Goal: Task Accomplishment & Management: Use online tool/utility

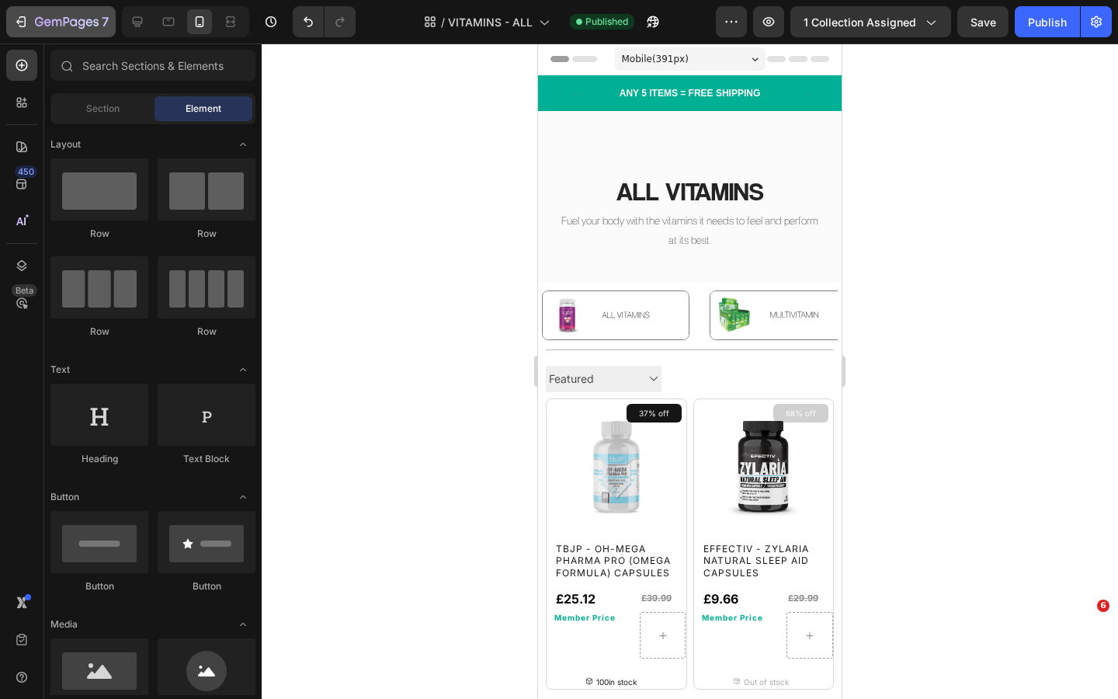
click at [73, 13] on div "7" at bounding box center [72, 21] width 74 height 19
click at [56, 19] on icon "button" at bounding box center [56, 22] width 9 height 7
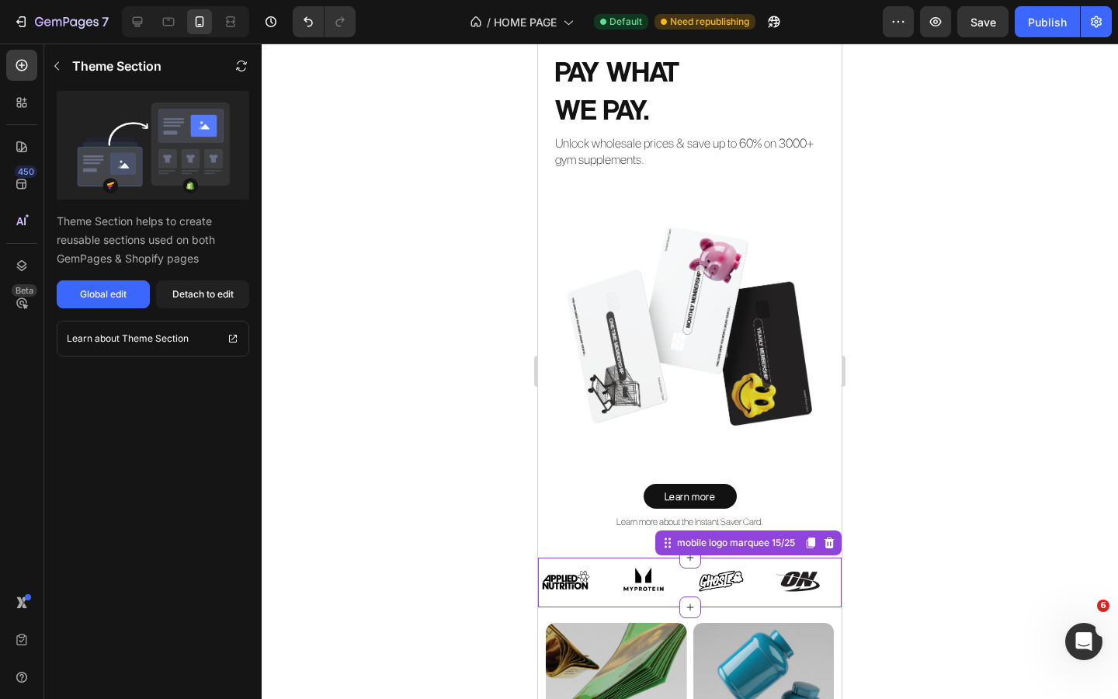
scroll to position [50, 0]
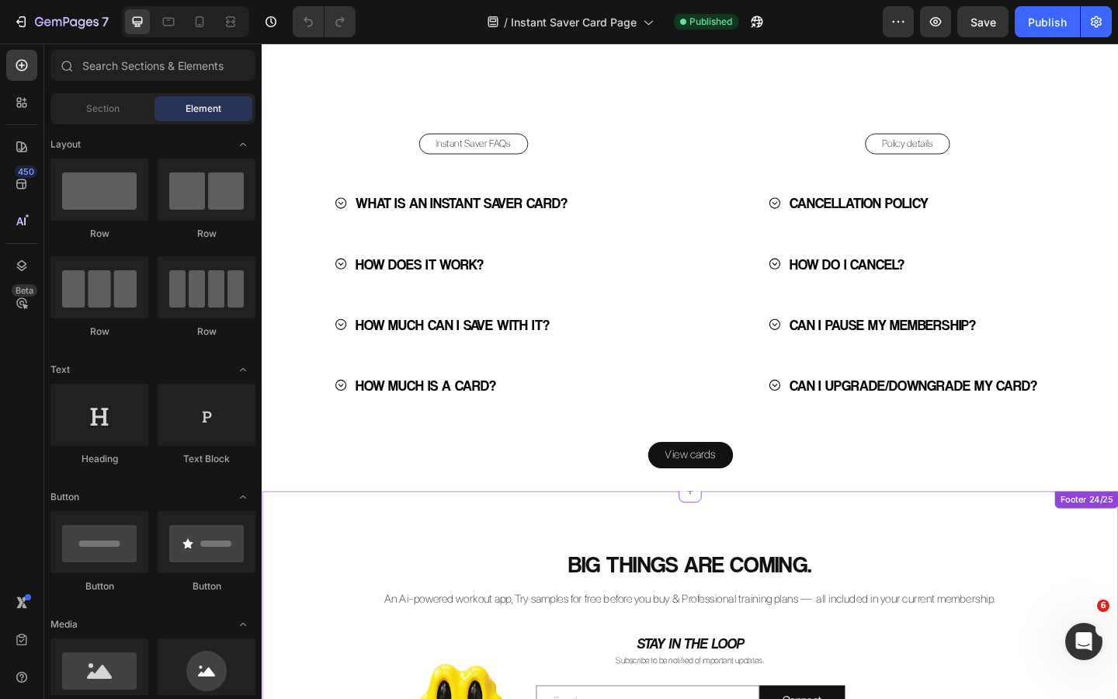
scroll to position [2922, 0]
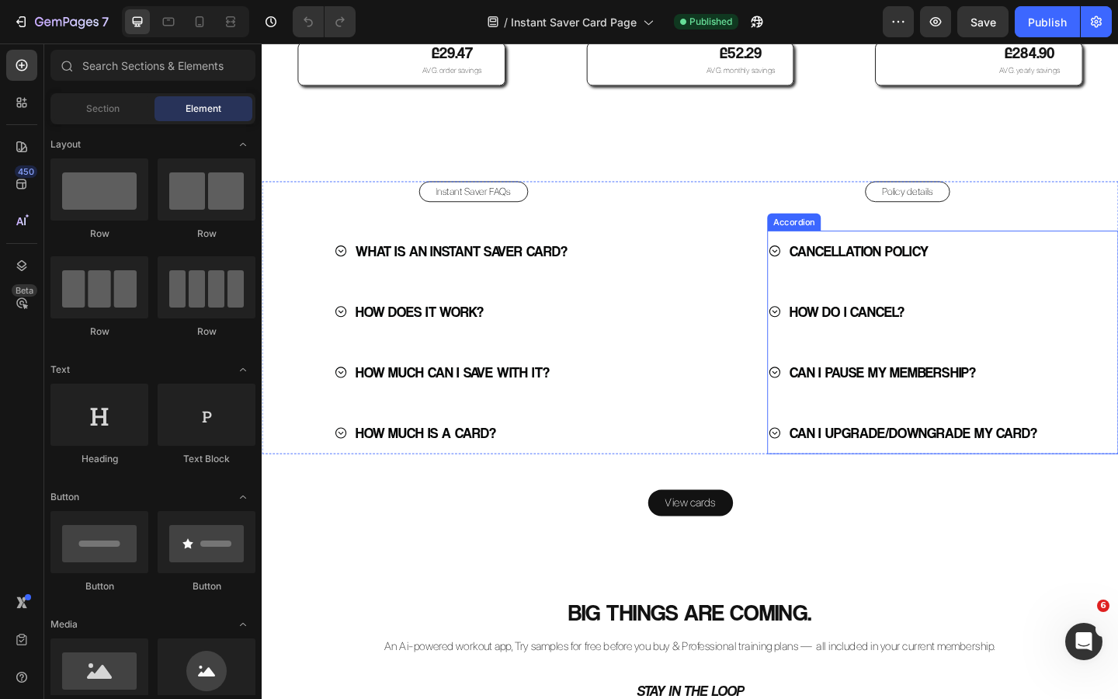
click at [822, 342] on icon at bounding box center [819, 335] width 15 height 15
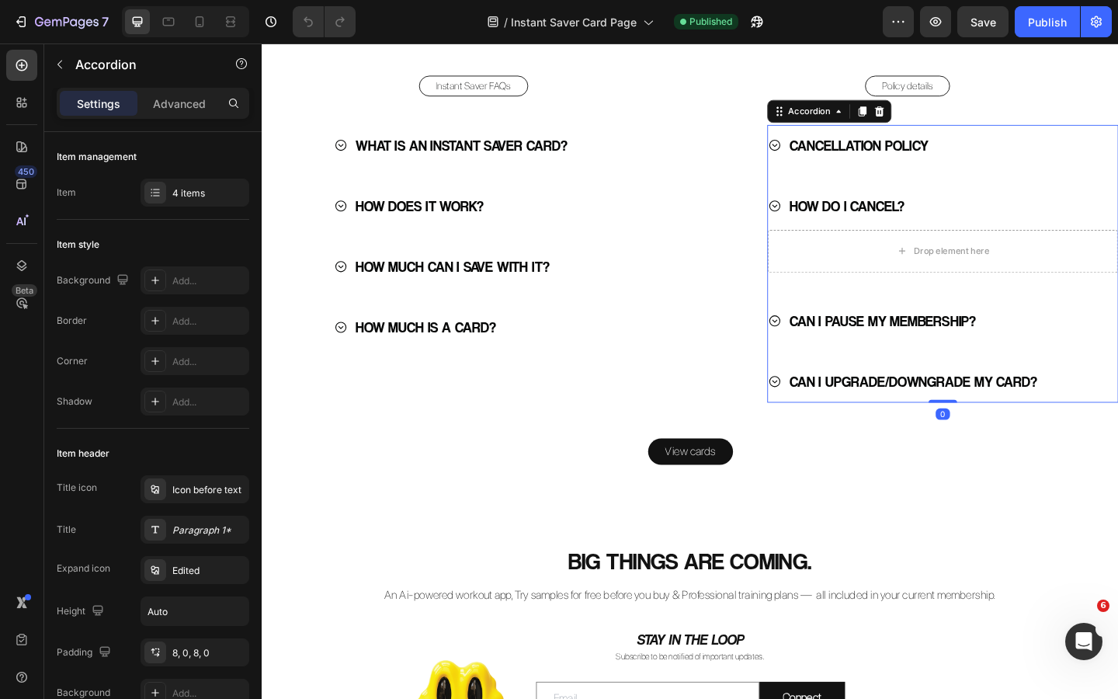
scroll to position [3040, 0]
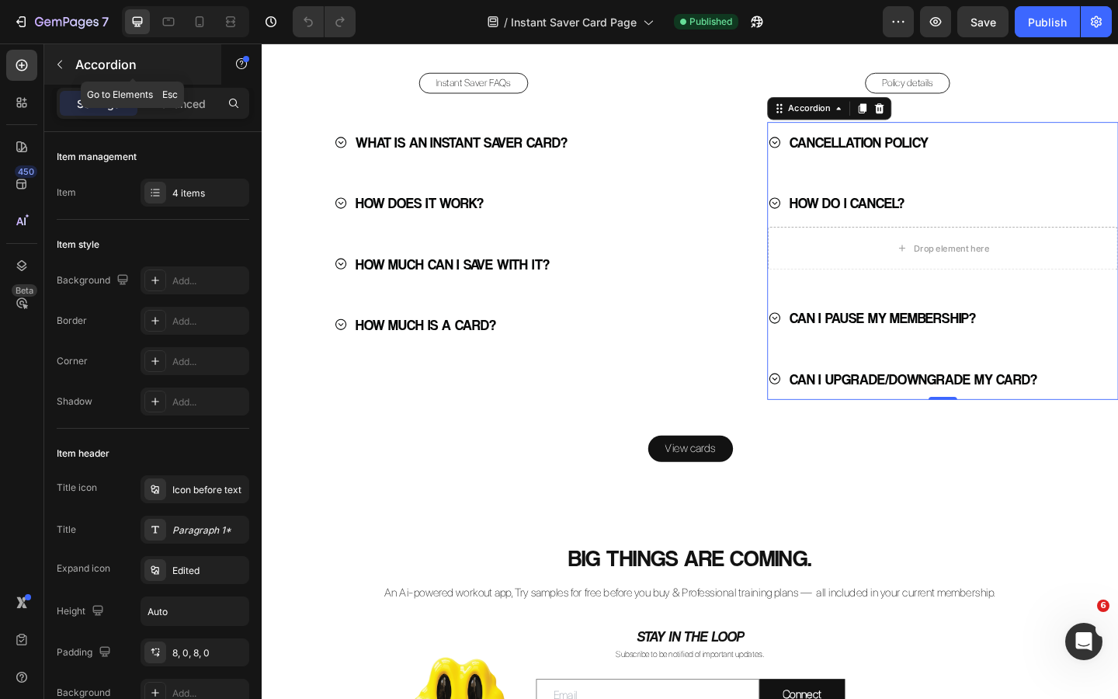
click at [57, 62] on icon "button" at bounding box center [60, 64] width 12 height 12
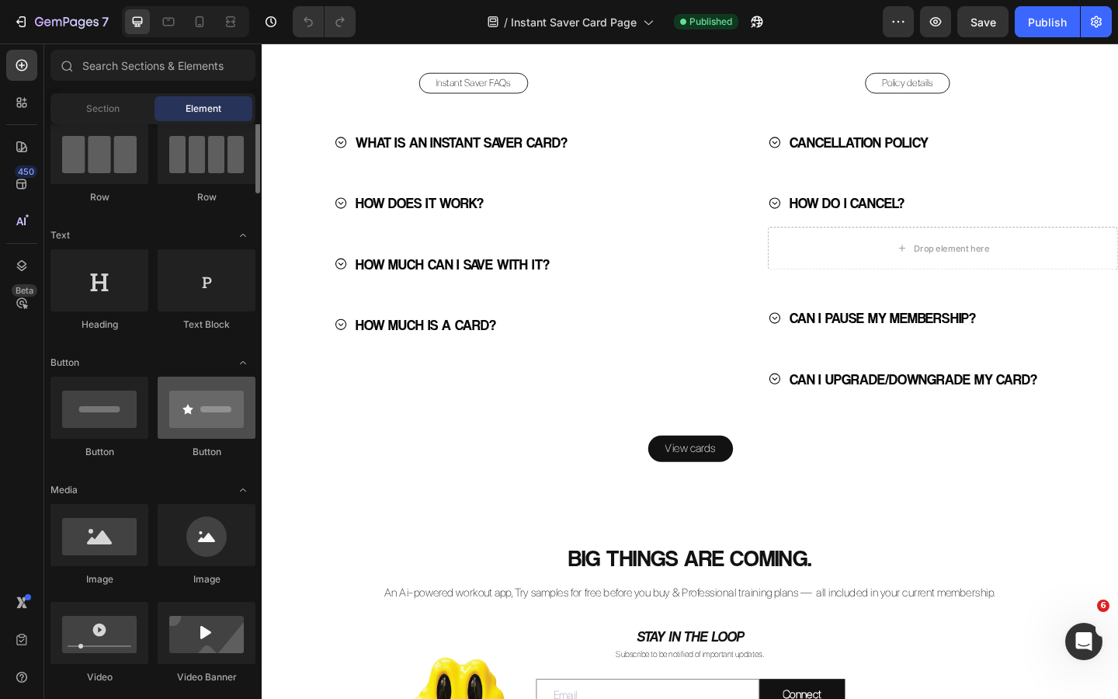
scroll to position [113, 0]
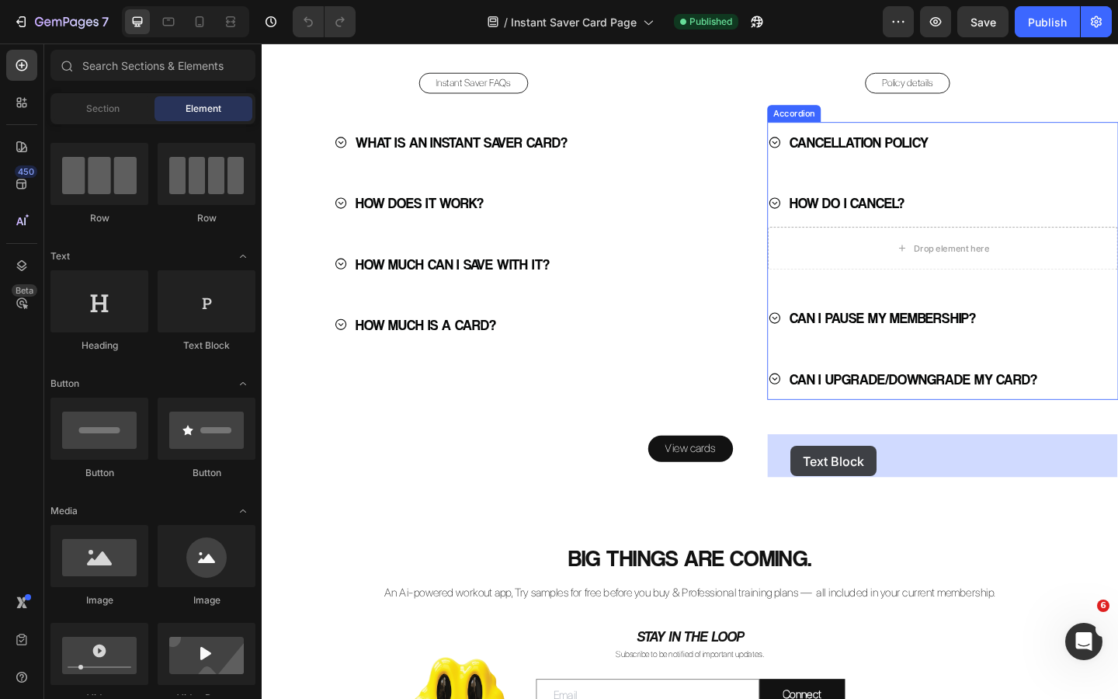
drag, startPoint x: 468, startPoint y: 359, endPoint x: 893, endPoint y: 502, distance: 448.0
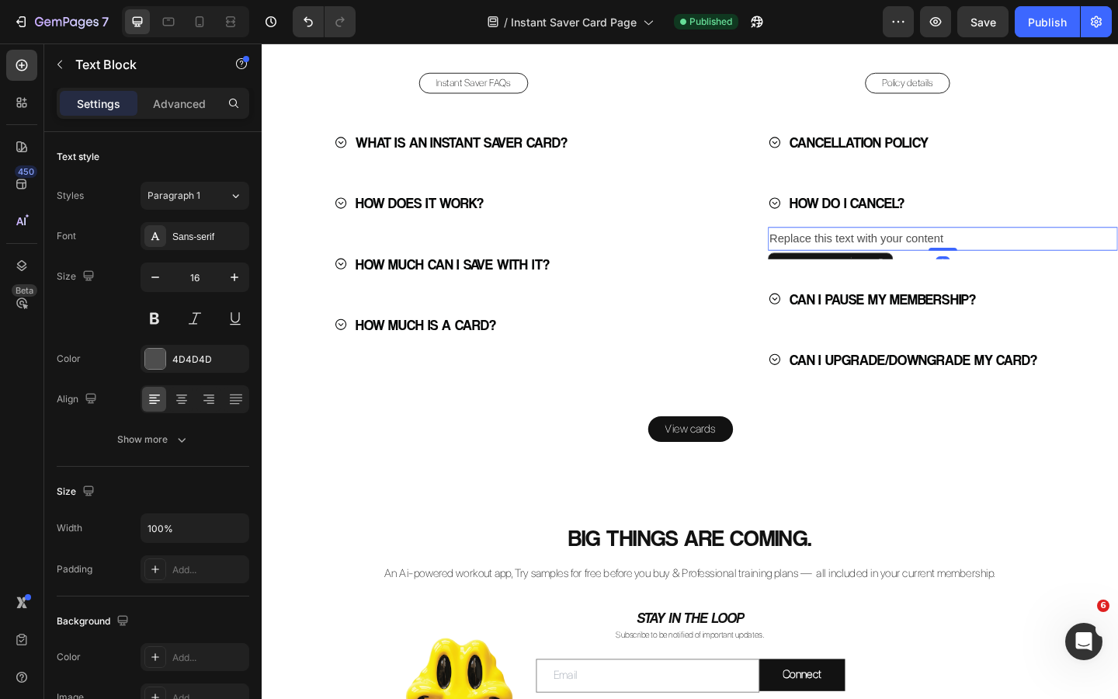
click at [870, 269] on div "Replace this text with your content" at bounding box center [1002, 256] width 380 height 26
click at [870, 267] on p "Replace this text with your content" at bounding box center [1001, 256] width 377 height 23
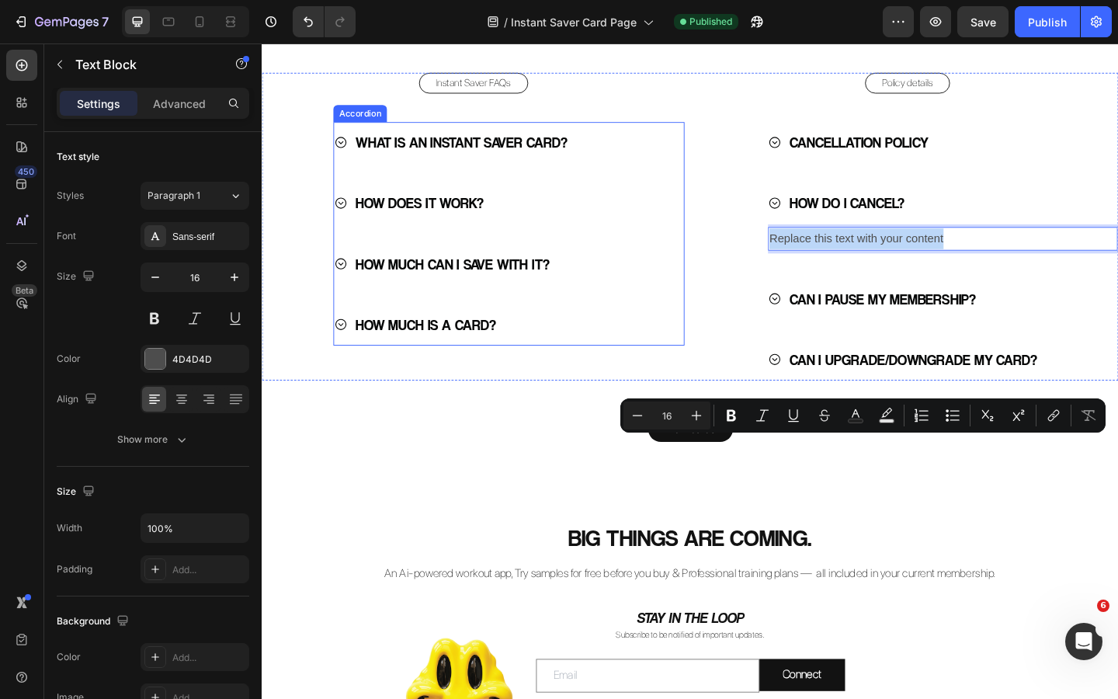
click at [348, 289] on icon at bounding box center [348, 283] width 12 height 12
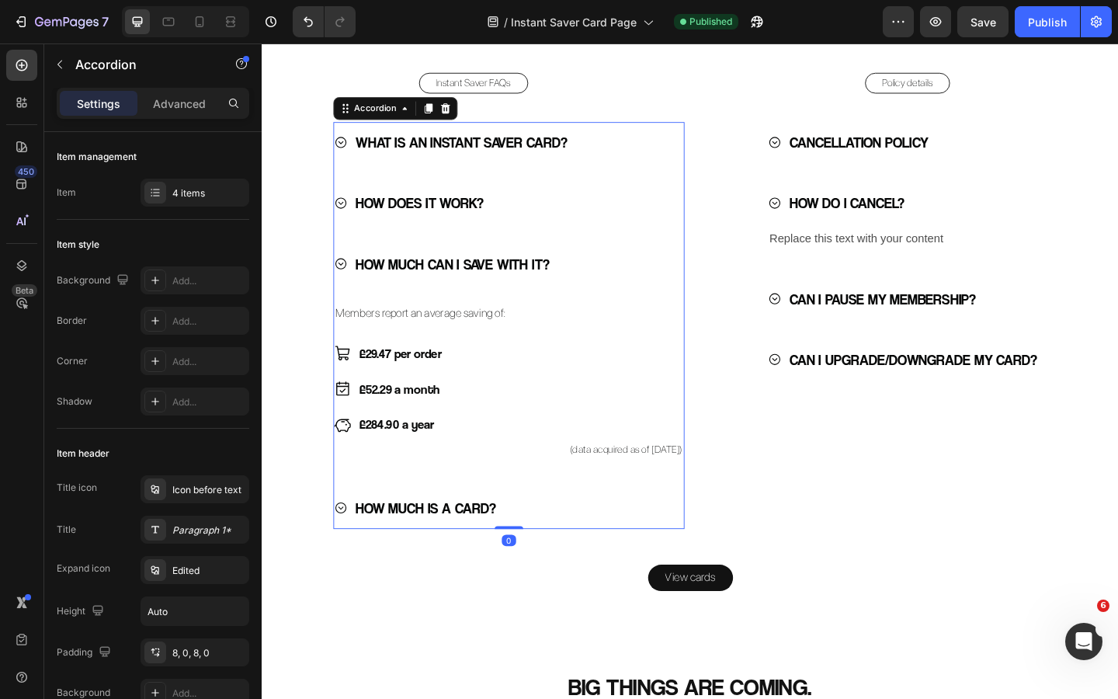
click at [350, 223] on icon at bounding box center [348, 217] width 12 height 12
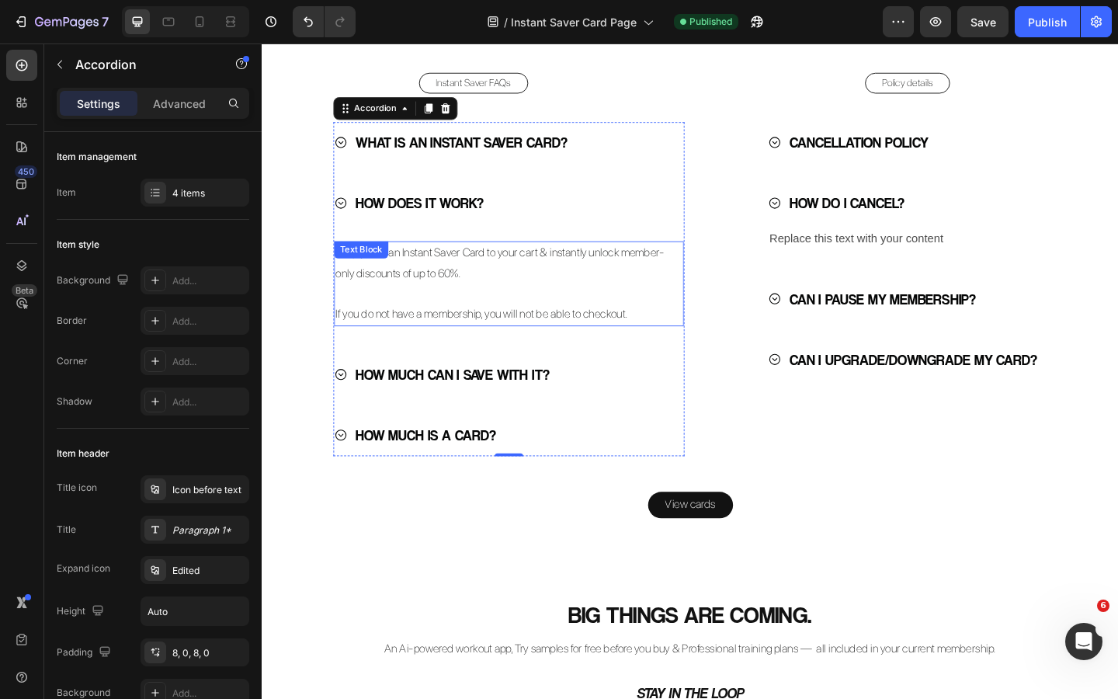
click at [411, 351] on div "Simply add an Instant Saver Card to your cart & instantly unlock member-only di…" at bounding box center [530, 304] width 380 height 92
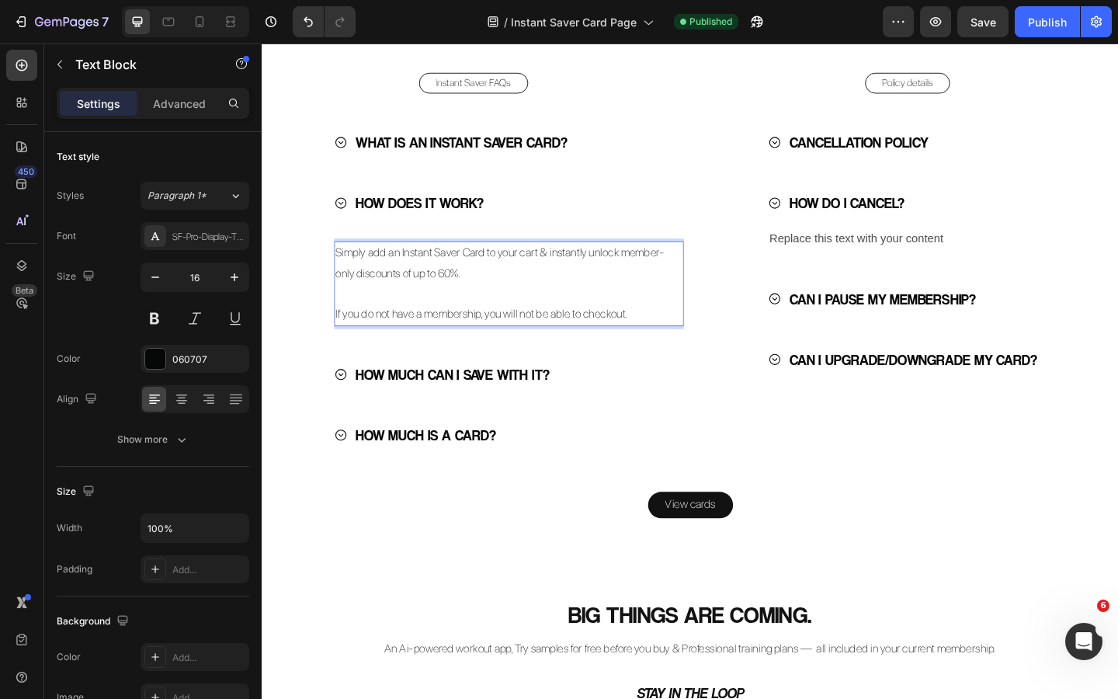
click at [518, 305] on p "Simply add an Instant Saver Card to your cart & instantly unlock member-only di…" at bounding box center [530, 282] width 377 height 45
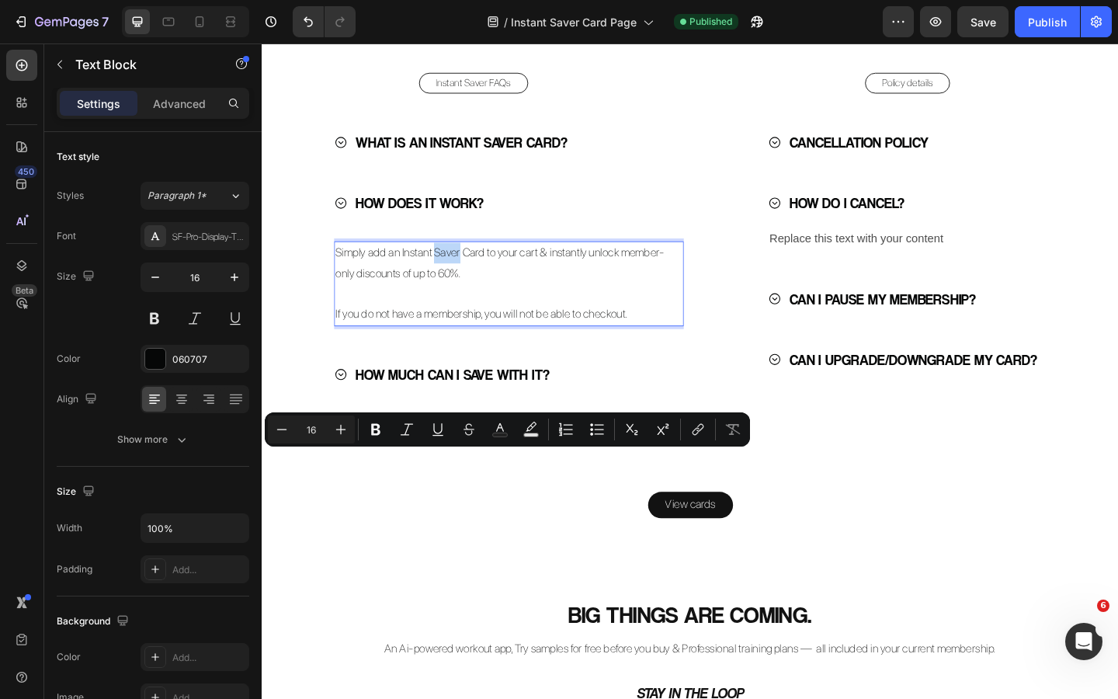
click at [475, 305] on p "Simply add an Instant Saver Card to your cart & instantly unlock member-only di…" at bounding box center [530, 282] width 377 height 45
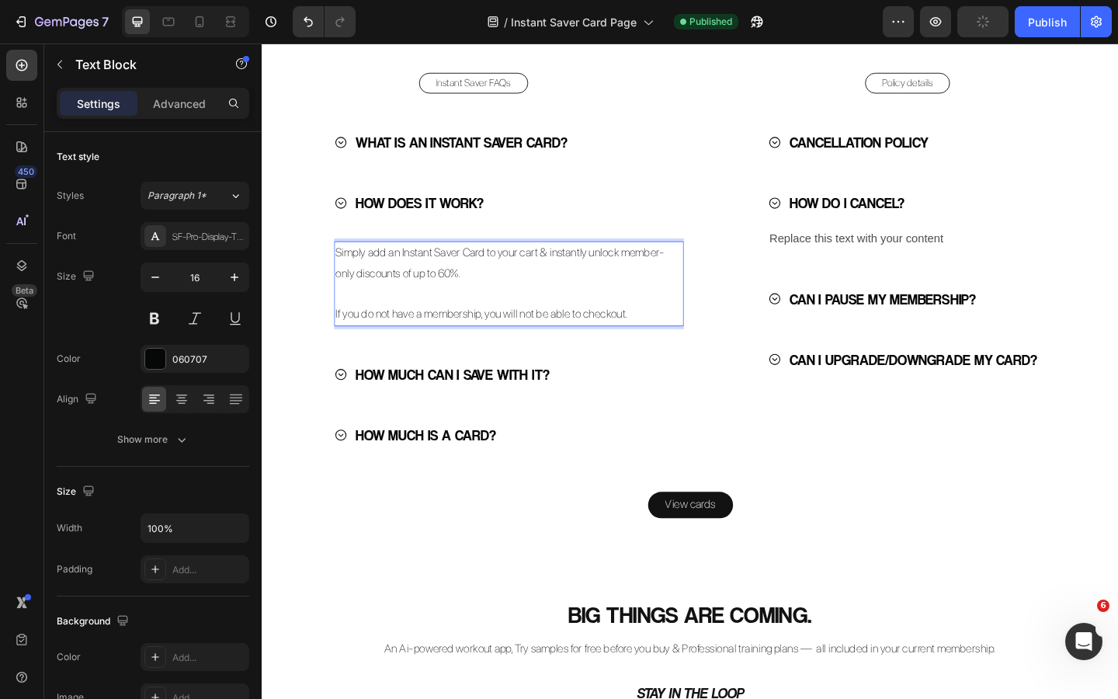
click at [553, 240] on div "HOW DOES IT WORK?" at bounding box center [530, 217] width 380 height 45
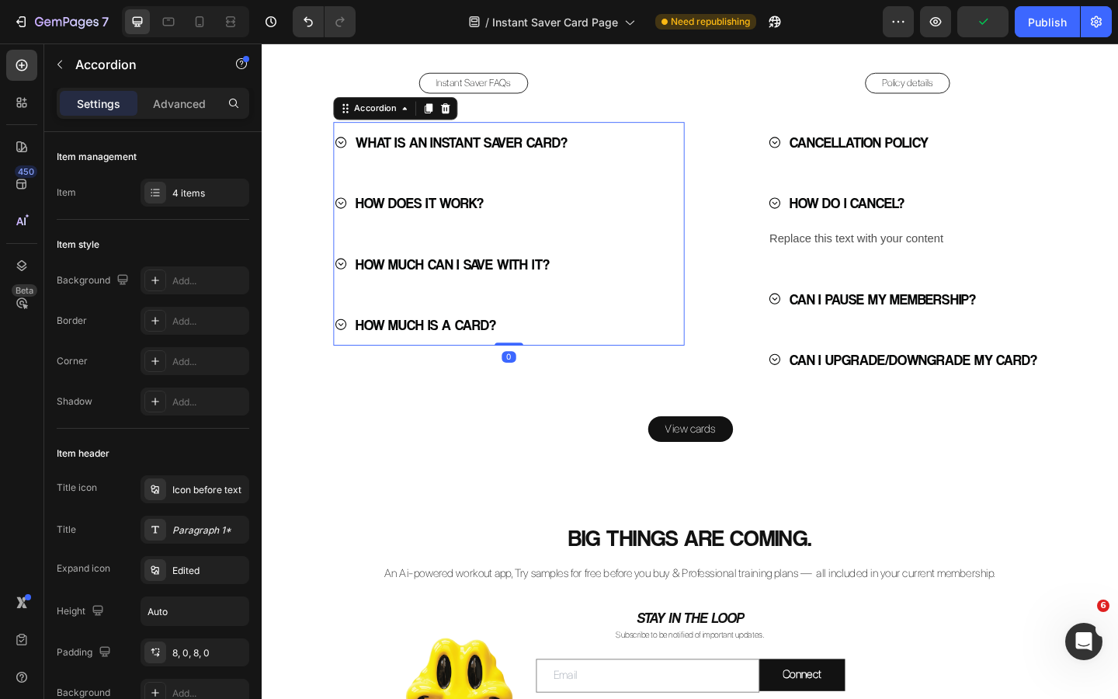
click at [349, 224] on icon at bounding box center [347, 217] width 15 height 15
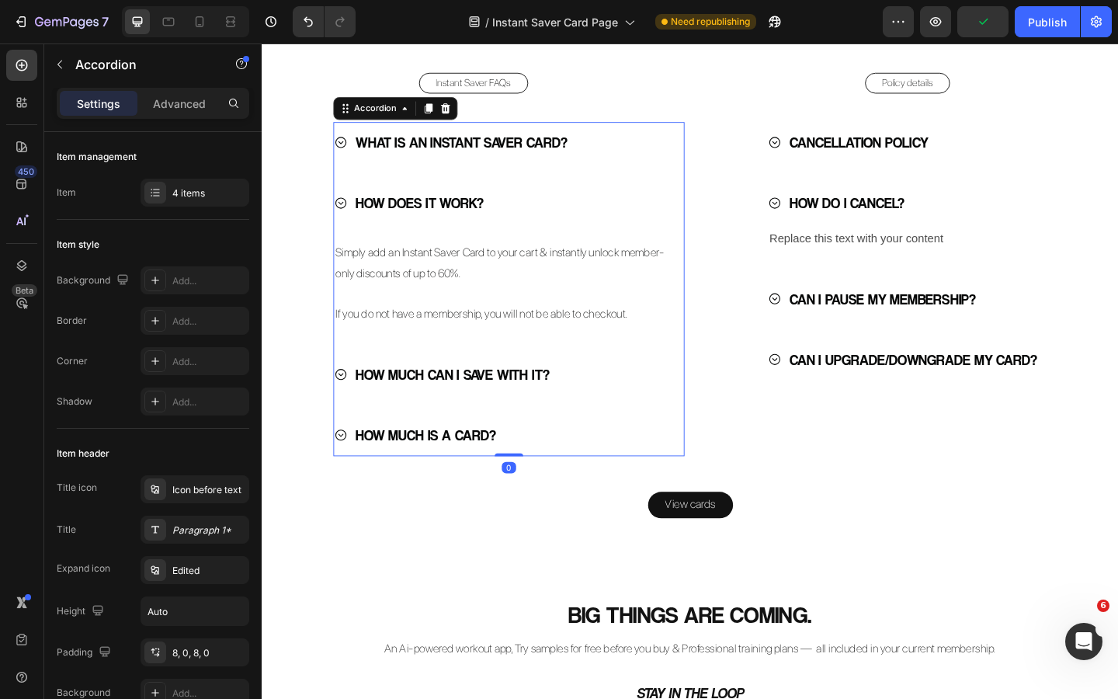
click at [453, 305] on p "Simply add an Instant Saver Card to your cart & instantly unlock member-only di…" at bounding box center [530, 282] width 377 height 45
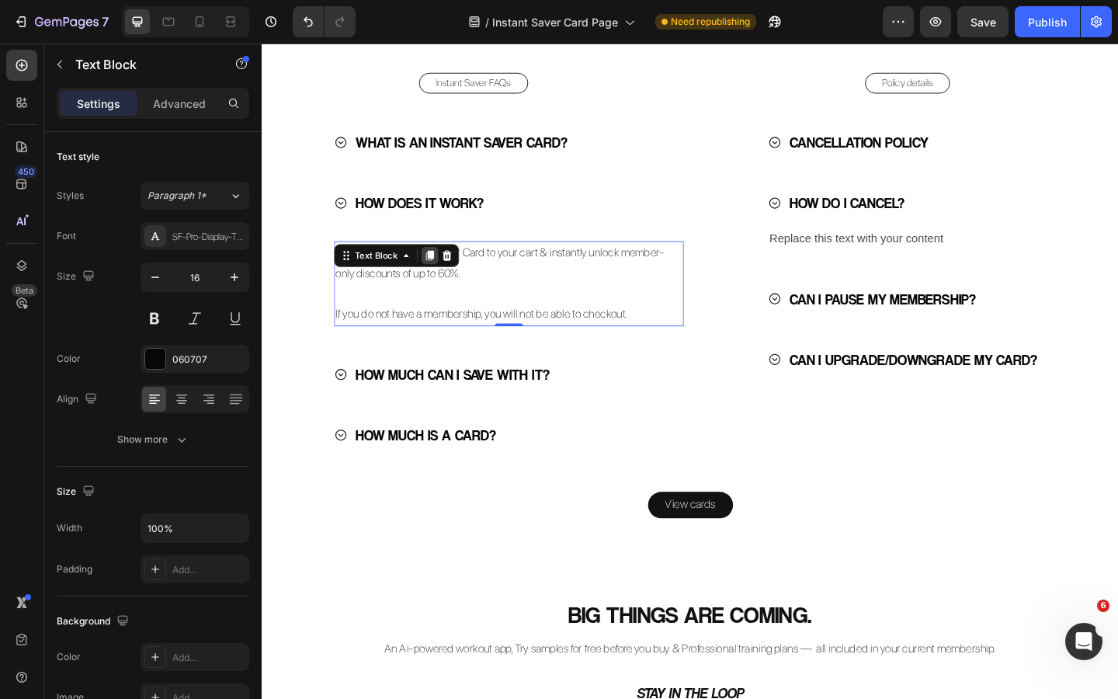
click at [444, 279] on icon at bounding box center [444, 274] width 9 height 11
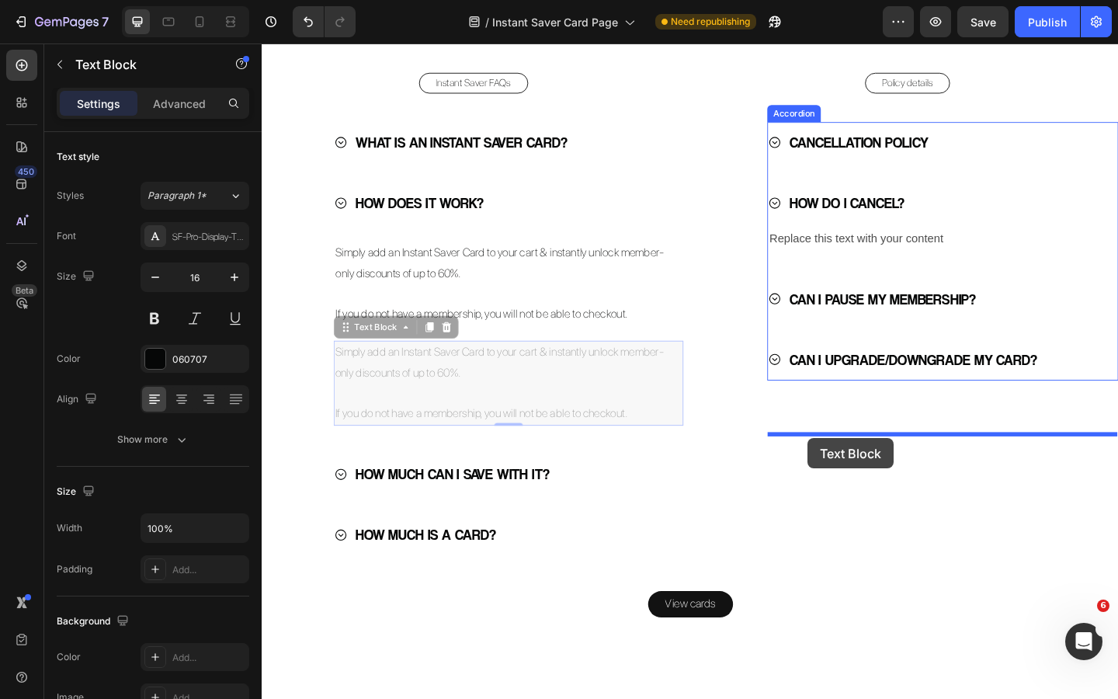
drag, startPoint x: 355, startPoint y: 576, endPoint x: 855, endPoint y: 473, distance: 510.4
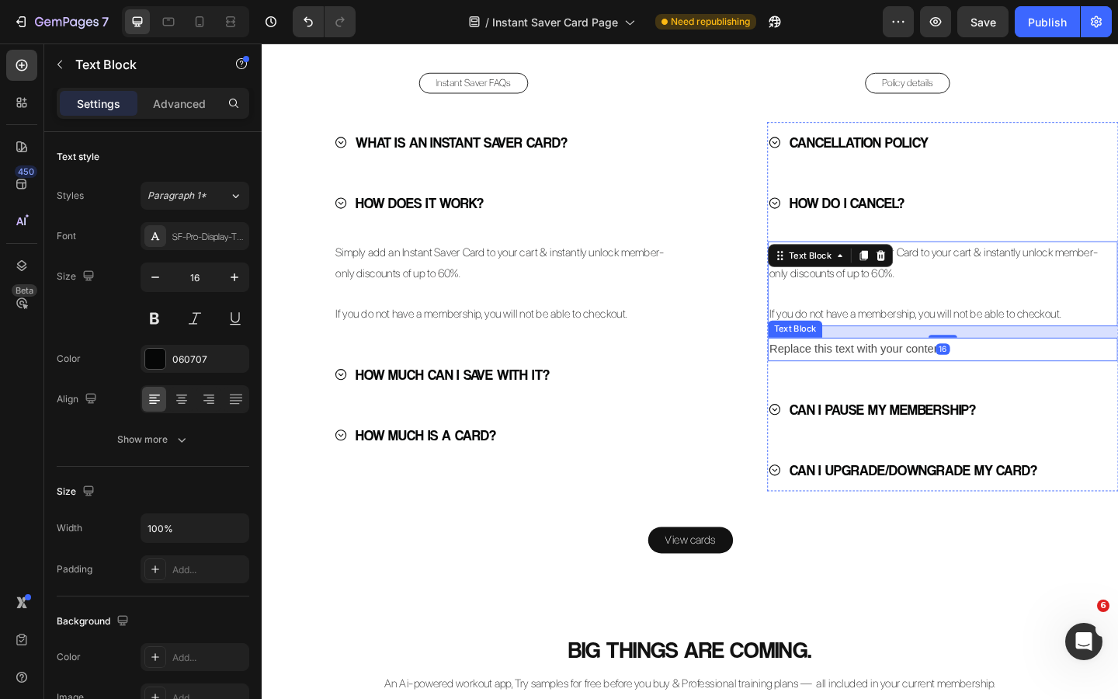
click at [902, 387] on p "Replace this text with your content" at bounding box center [1001, 376] width 377 height 23
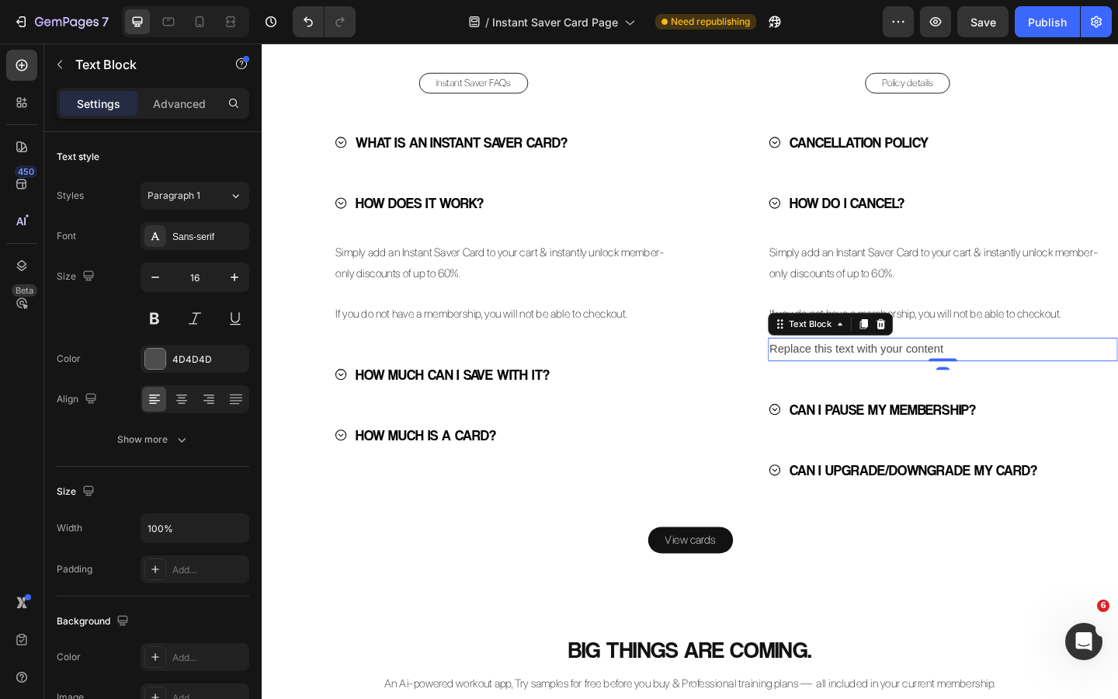
click at [933, 355] on icon at bounding box center [934, 348] width 12 height 12
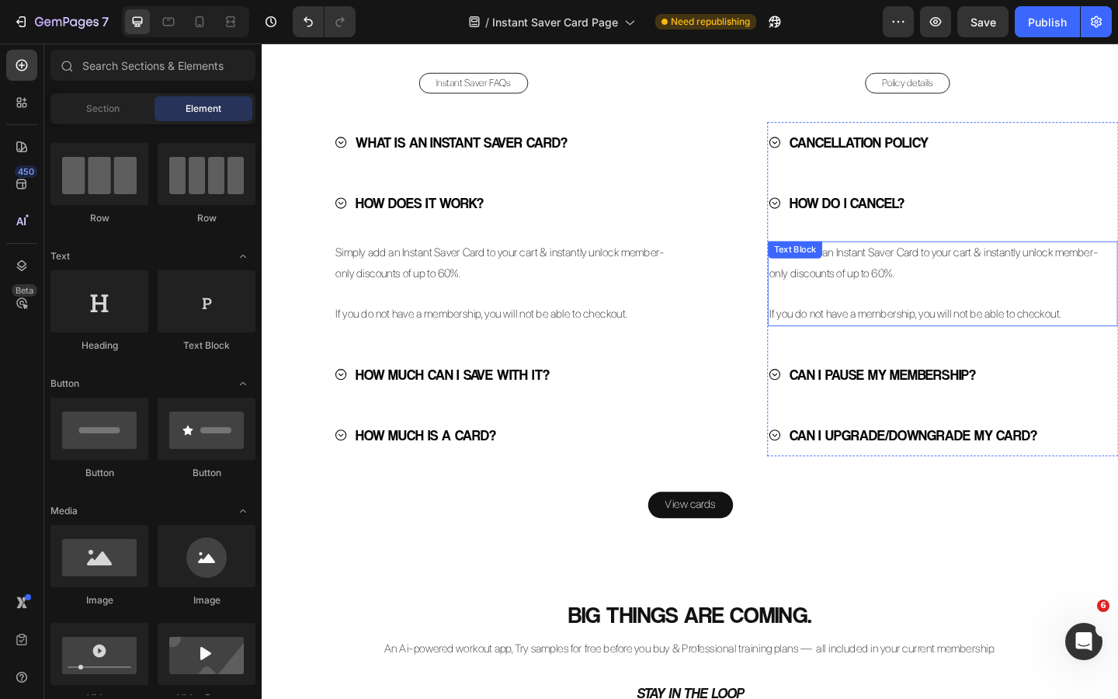
click at [883, 305] on p "Simply add an Instant Saver Card to your cart & instantly unlock member-only di…" at bounding box center [1001, 282] width 377 height 45
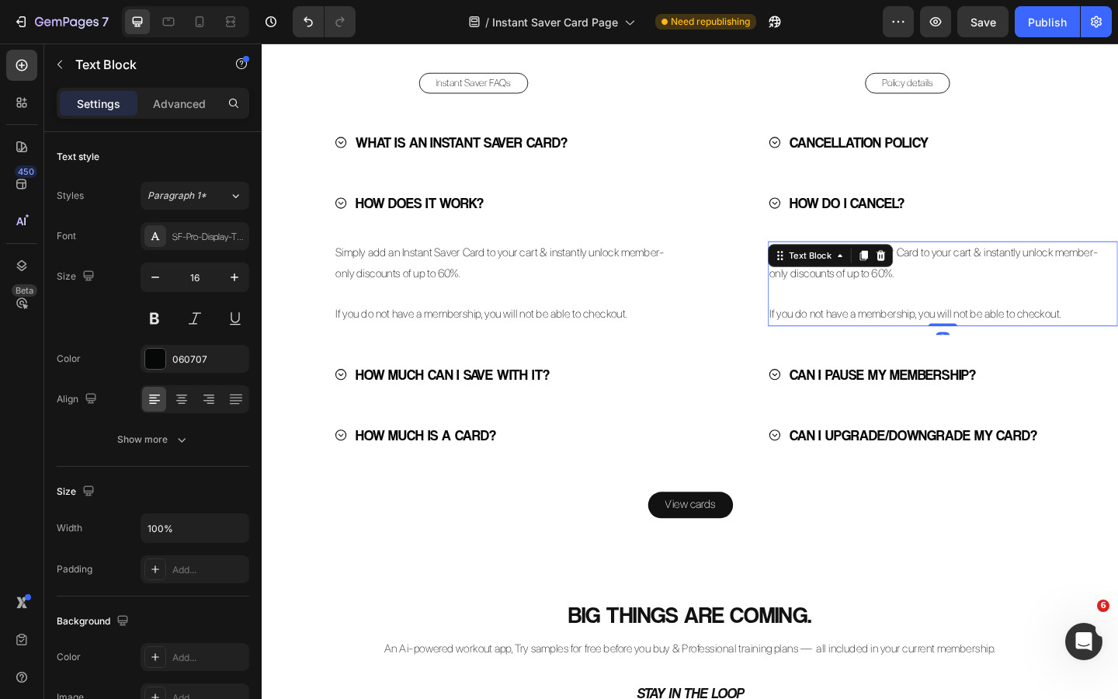
click at [1108, 349] on p "If you do not have a membership, you will not be able to checkout." at bounding box center [1001, 338] width 377 height 23
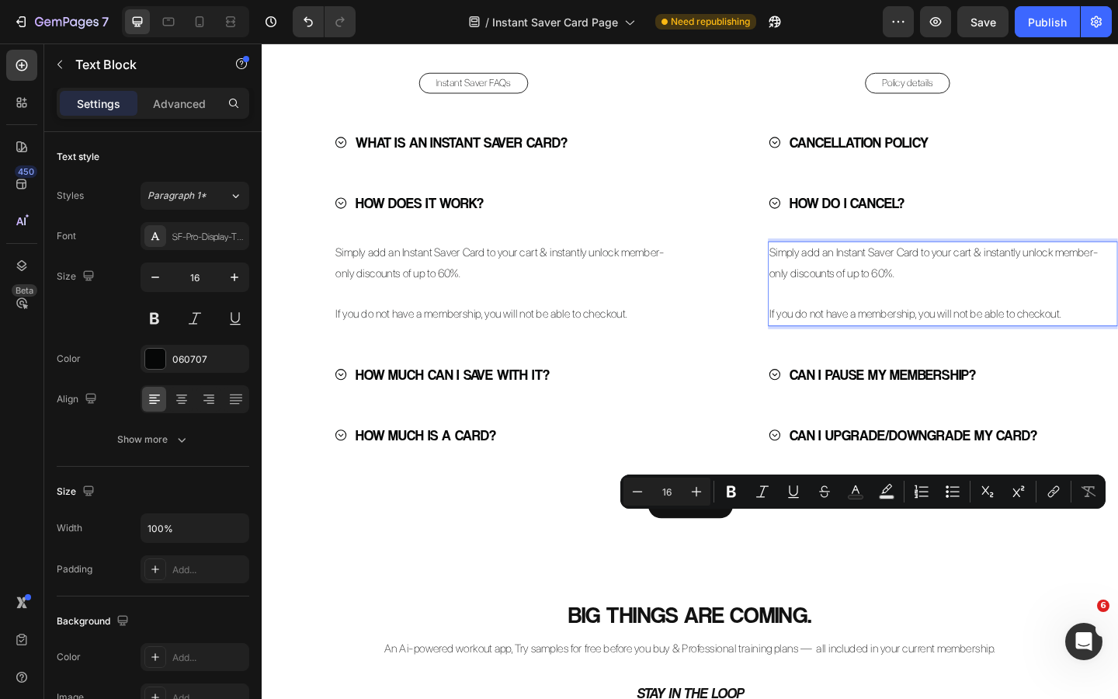
click at [1117, 349] on p "If you do not have a membership, you will not be able to checkout." at bounding box center [1001, 338] width 377 height 23
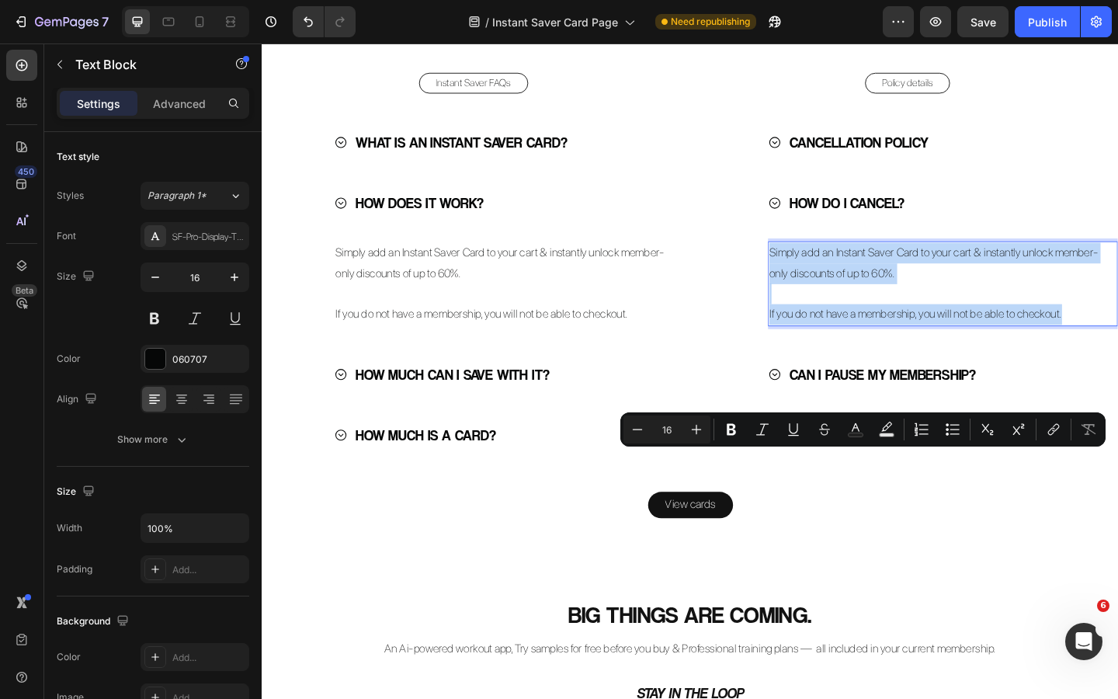
drag, startPoint x: 1144, startPoint y: 563, endPoint x: 813, endPoint y: 498, distance: 337.8
click at [812, 351] on div "Simply add an Instant Saver Card to your cart & instantly unlock member-only di…" at bounding box center [1002, 304] width 380 height 92
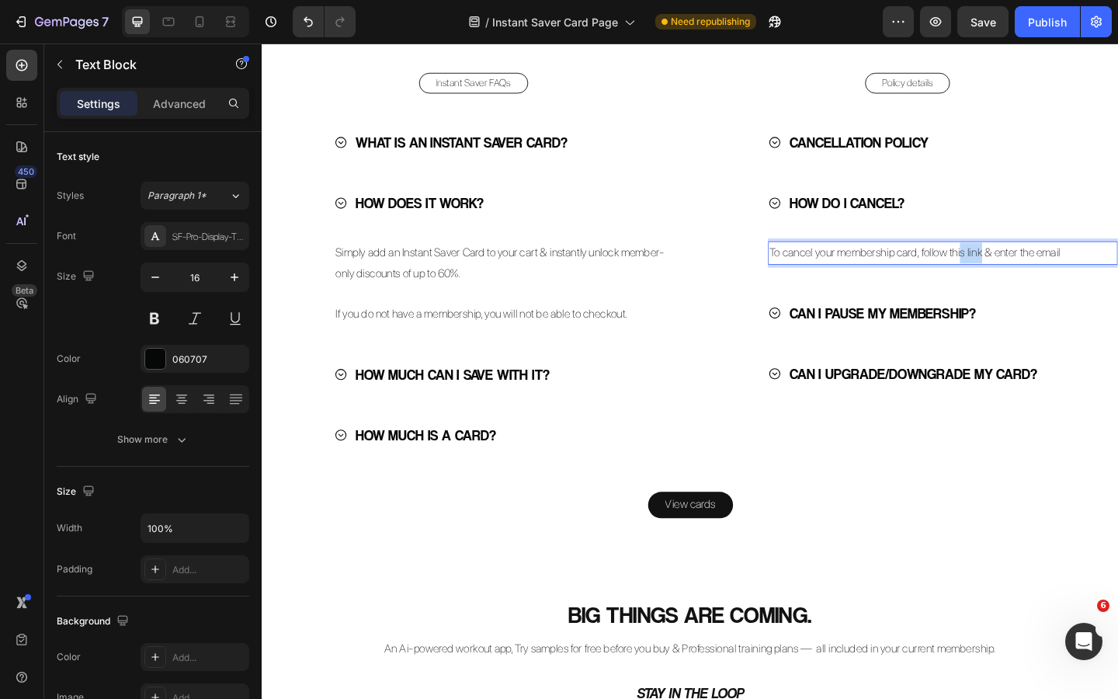
drag, startPoint x: 1042, startPoint y: 498, endPoint x: 1022, endPoint y: 501, distance: 20.4
click at [1022, 283] on p "To cancel your membership card, follow this link & enter the email" at bounding box center [1001, 271] width 377 height 23
drag, startPoint x: 1024, startPoint y: 498, endPoint x: 1015, endPoint y: 498, distance: 8.5
click at [1015, 283] on p "To cancel your membership card, follow this link & enter the email" at bounding box center [1001, 271] width 377 height 23
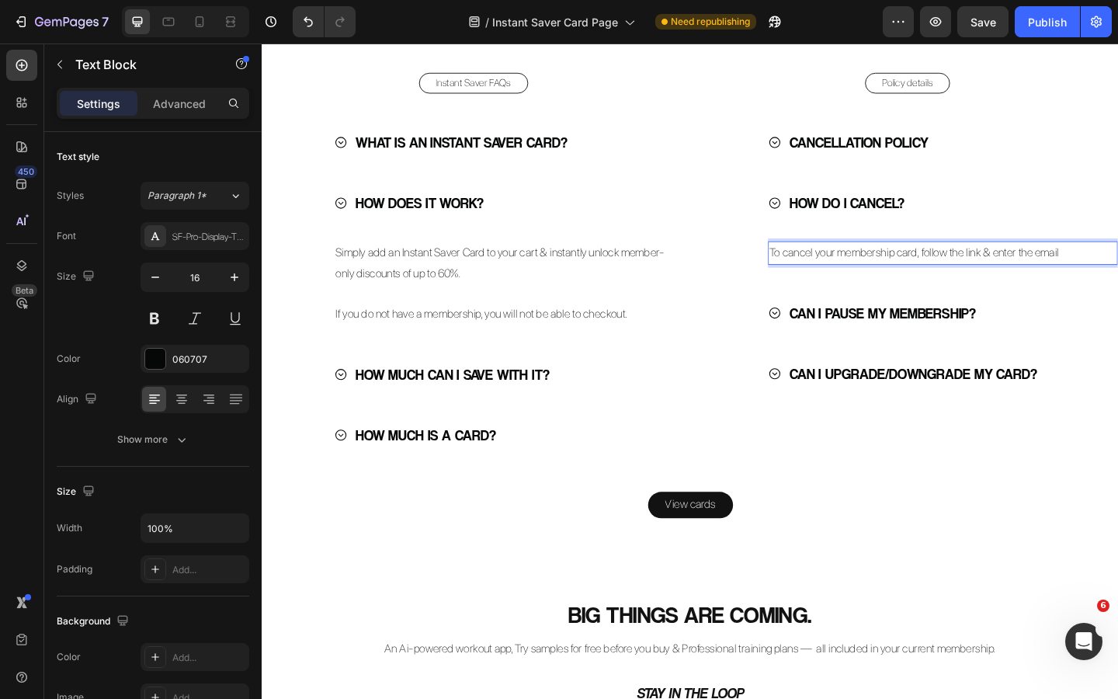
click at [1042, 283] on p "To cancel your membership card, follow the link & enter the email" at bounding box center [1001, 271] width 377 height 23
click at [1117, 283] on p "To cancel your membership card, follow the link below & enter the email" at bounding box center [1001, 271] width 377 height 23
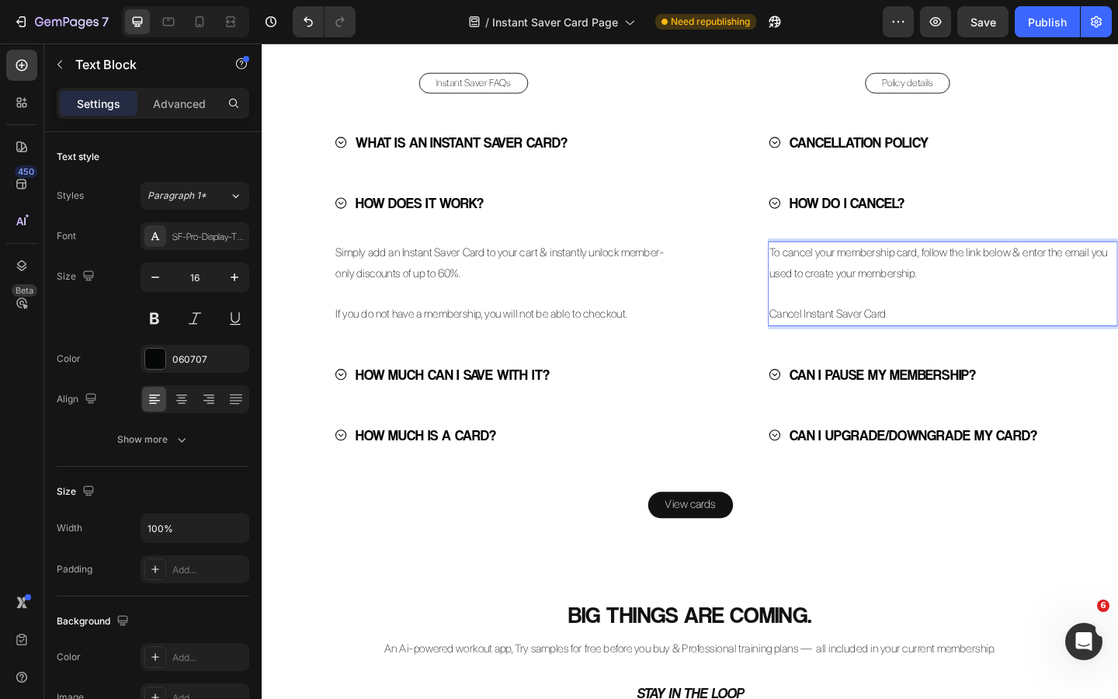
click at [997, 305] on p "To cancel your membership card, follow the link below & enter the email you use…" at bounding box center [1001, 282] width 377 height 45
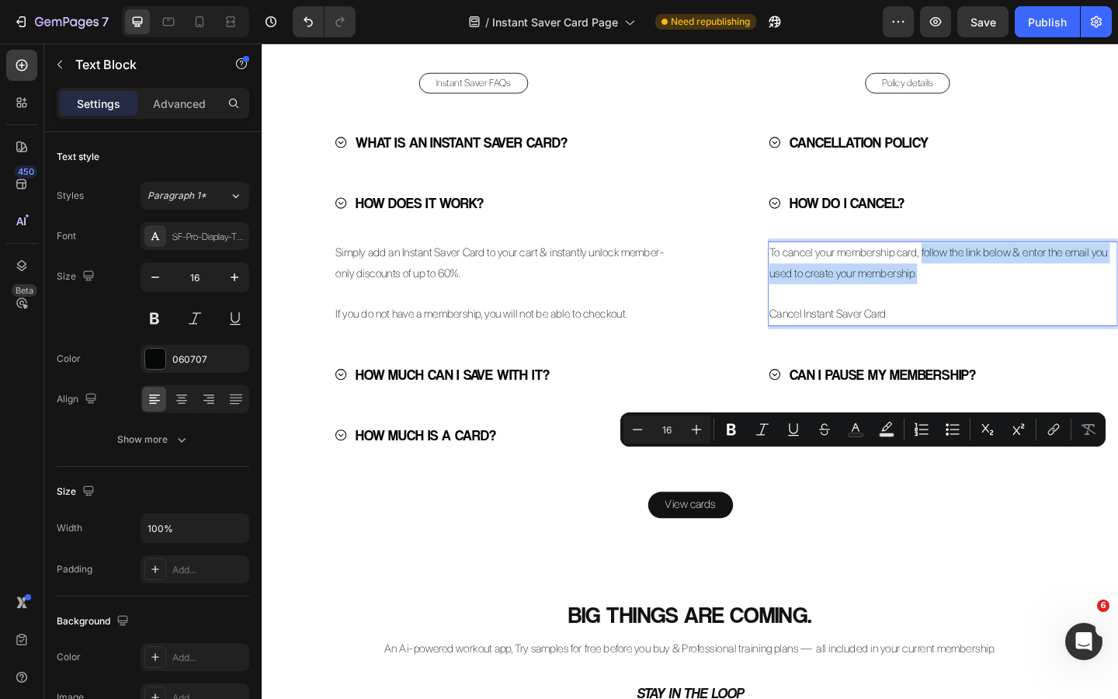
drag, startPoint x: 983, startPoint y: 518, endPoint x: 977, endPoint y: 497, distance: 22.4
click at [977, 305] on p "To cancel your membership card, follow the link below & enter the email you use…" at bounding box center [1001, 282] width 377 height 45
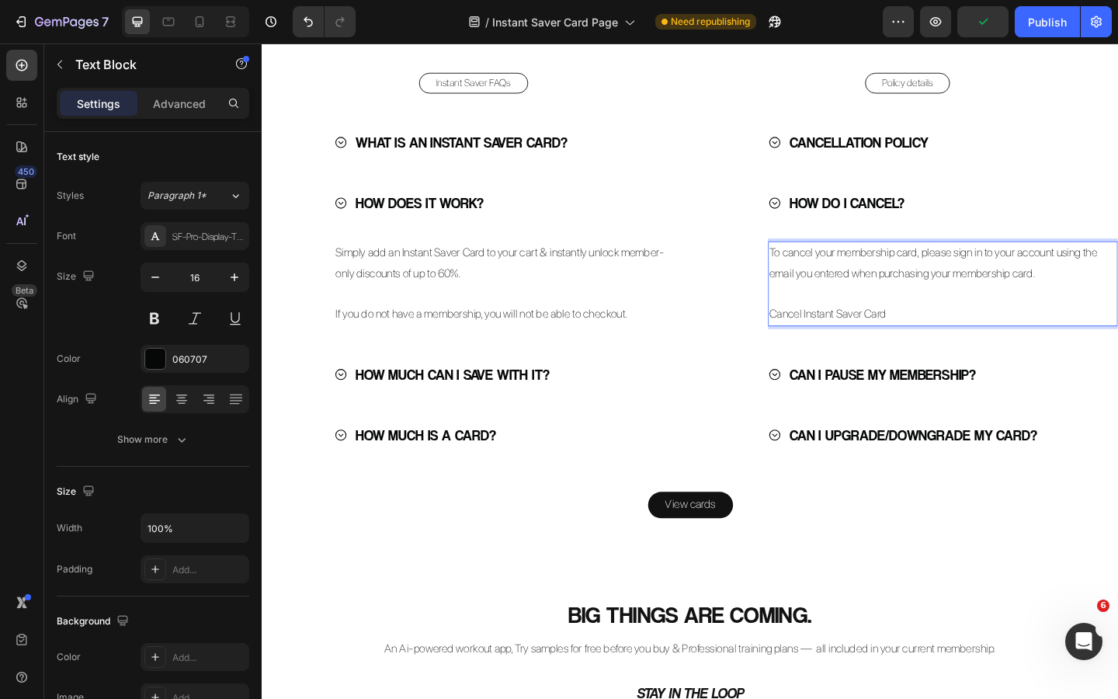
click at [886, 305] on p "To cancel your membership card, please sign in to your account using the email …" at bounding box center [1001, 282] width 377 height 45
click at [910, 305] on p "To cancel your membership card, please sign in to your account using the email …" at bounding box center [1001, 282] width 377 height 45
click at [938, 305] on p "To cancel your membership card, please sign in to your account using the email …" at bounding box center [1001, 282] width 377 height 45
click at [965, 305] on p "To cancel your membership card, please sign in to your account using the email …" at bounding box center [1001, 282] width 377 height 45
click at [998, 305] on p "To cancel your membership card, please sign in to your account using the email …" at bounding box center [1001, 282] width 377 height 45
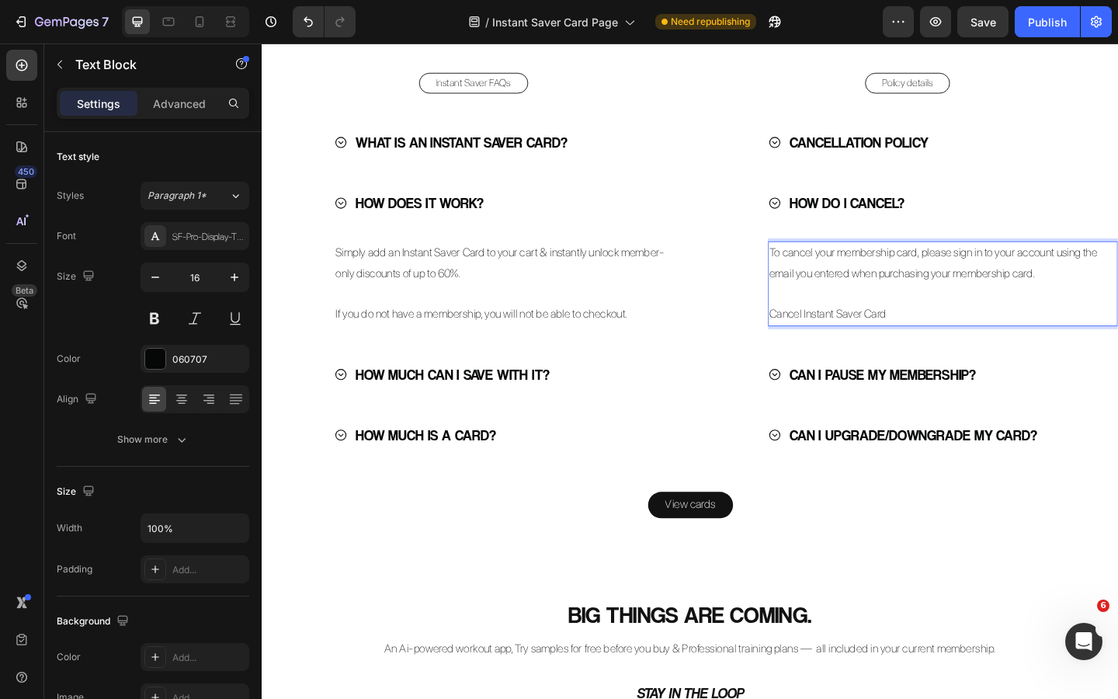
click at [1045, 305] on p "To cancel your membership card, please sign in to your account using the email …" at bounding box center [1001, 282] width 377 height 45
click at [1105, 305] on p "To cancel your membership card, please sign in to your account using the email …" at bounding box center [1001, 282] width 377 height 45
click at [1117, 305] on p "To cancel your membership card, please sign in to your account using the email …" at bounding box center [1001, 282] width 377 height 45
click at [847, 305] on p "To cancel your membership card, please sign in to your account using the email …" at bounding box center [1001, 282] width 377 height 45
click at [872, 305] on p "To cancel your membership card, please sign in to your account using the email …" at bounding box center [1001, 282] width 377 height 45
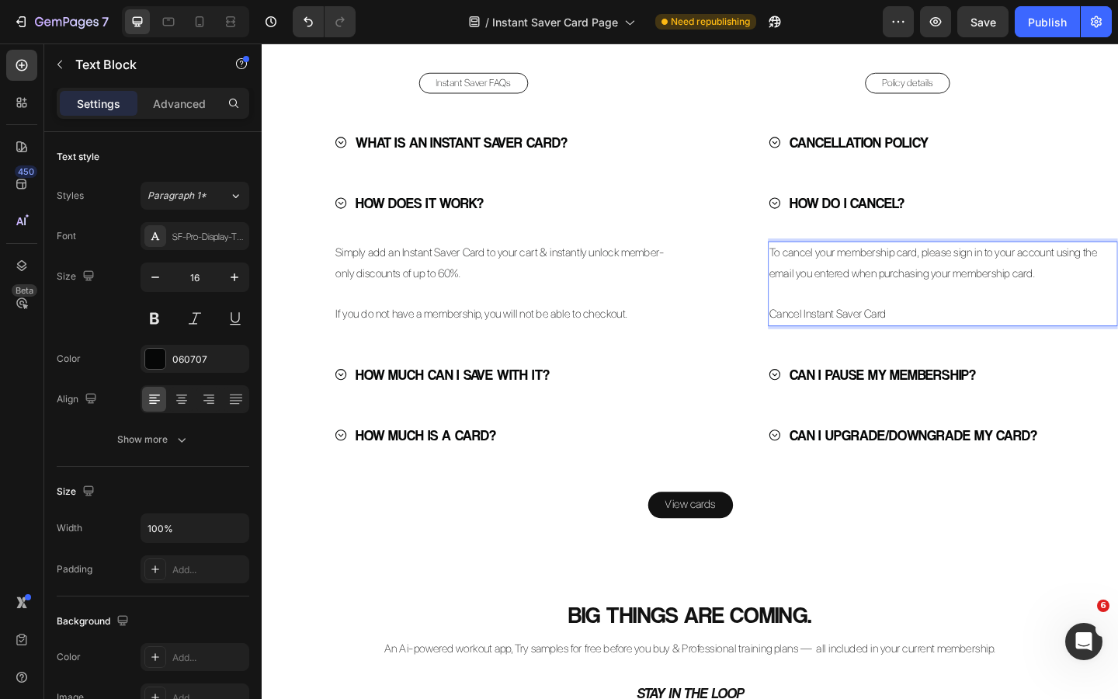
click at [930, 305] on p "To cancel your membership card, please sign in to your account using the email …" at bounding box center [1001, 282] width 377 height 45
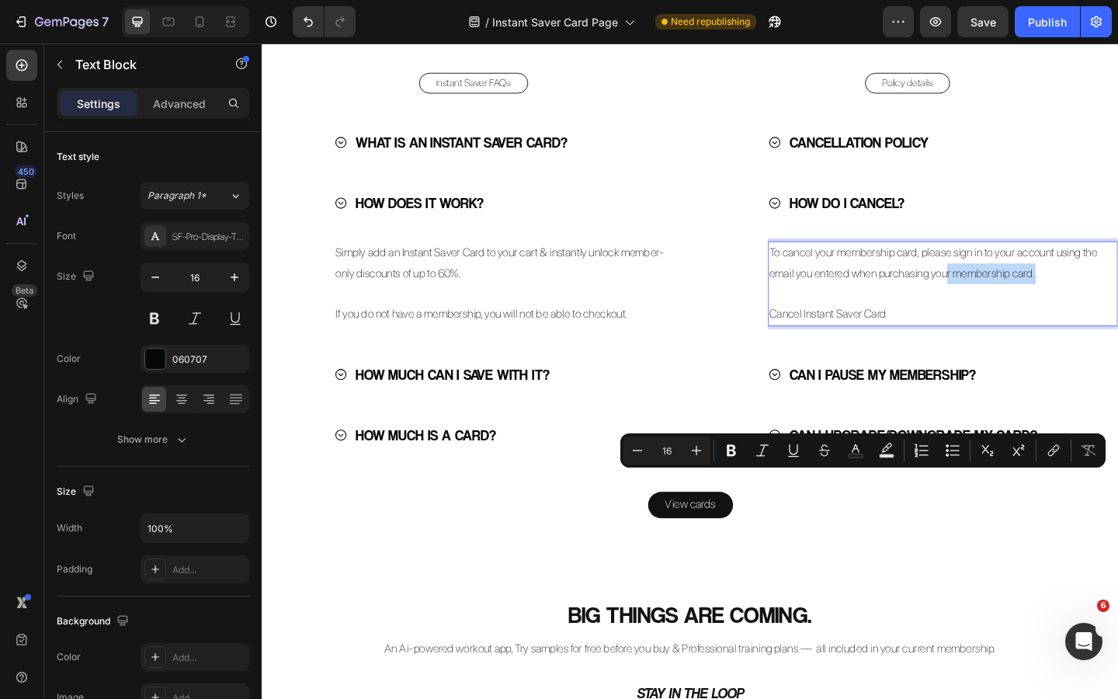
drag, startPoint x: 1118, startPoint y: 518, endPoint x: 1006, endPoint y: 520, distance: 112.6
click at [1006, 305] on p "To cancel your membership card, please sign in to your account using the email …" at bounding box center [1001, 282] width 377 height 45
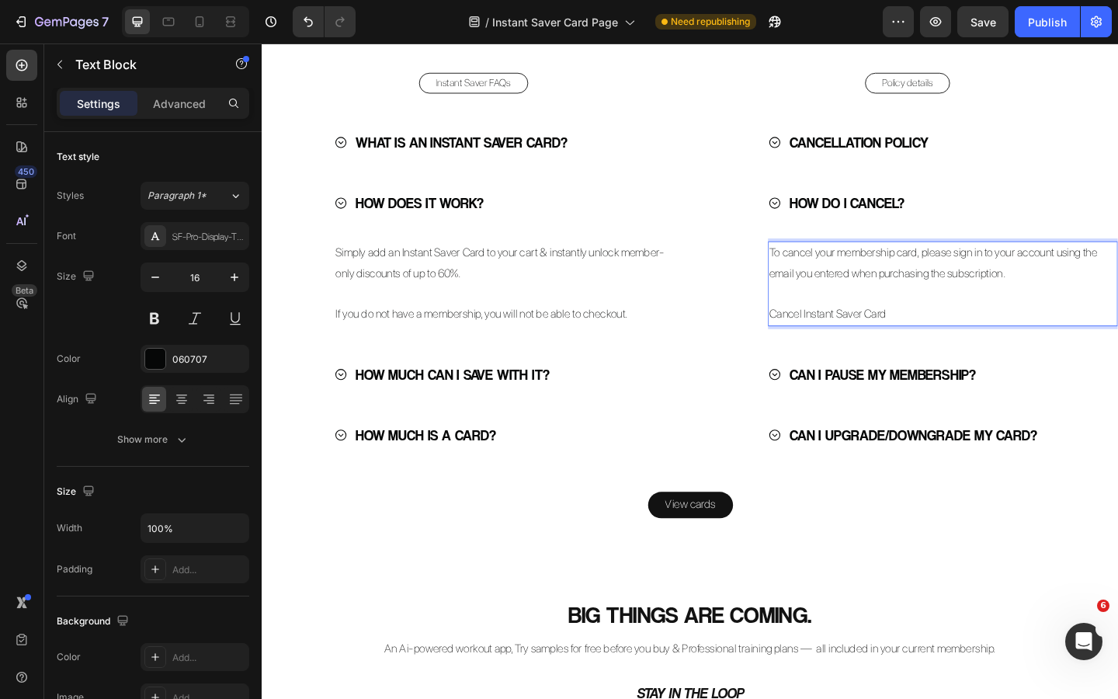
click at [952, 349] on p "Cancel Instant Saver Card" at bounding box center [1001, 338] width 377 height 23
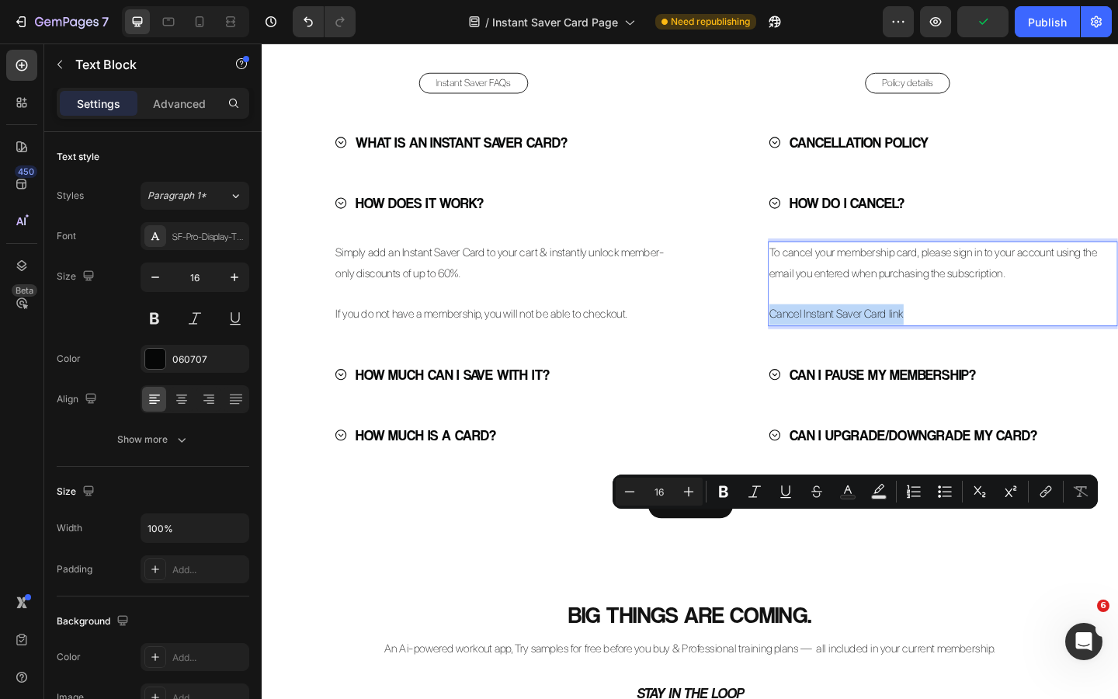
drag, startPoint x: 962, startPoint y: 563, endPoint x: 817, endPoint y: 565, distance: 145.9
click at [817, 349] on p "Cancel Instant Saver Card link" at bounding box center [1001, 338] width 377 height 23
click at [1048, 494] on icon "Editor contextual toolbar" at bounding box center [1046, 492] width 16 height 16
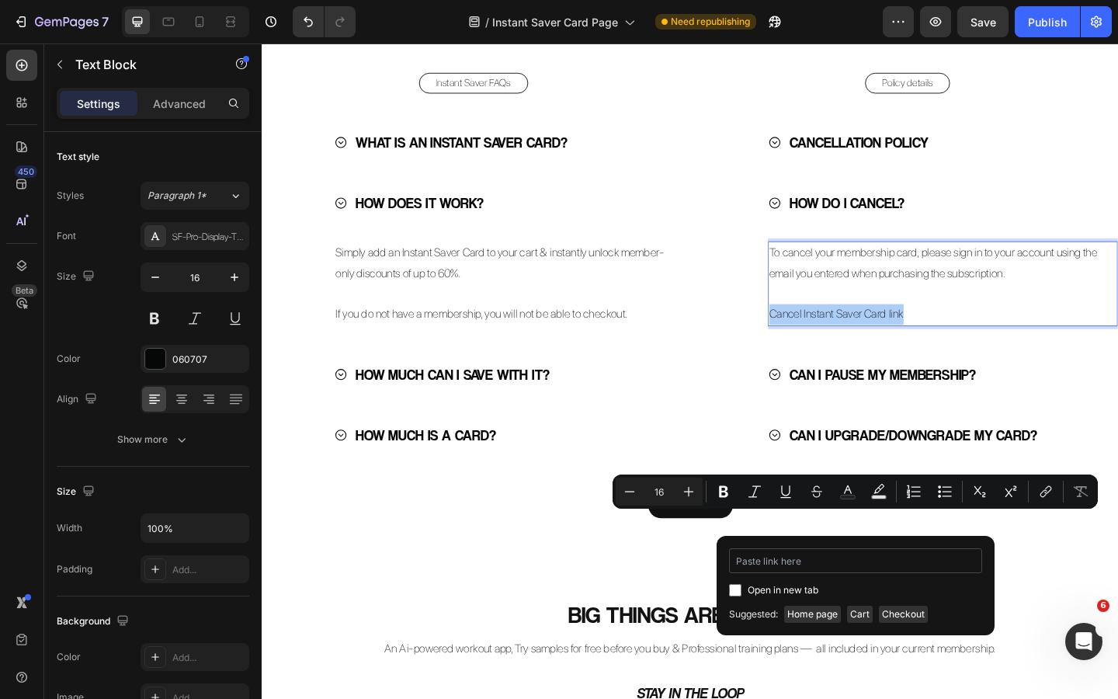
type input "[URL][DOMAIN_NAME]"
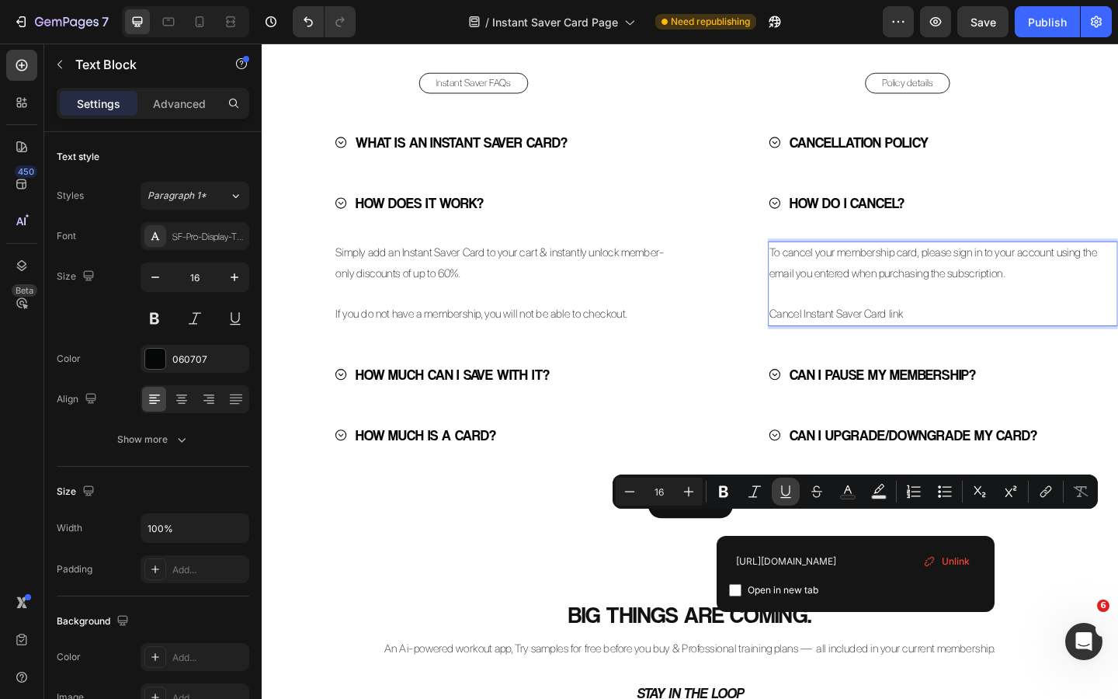
click at [787, 491] on icon "Editor contextual toolbar" at bounding box center [786, 492] width 16 height 16
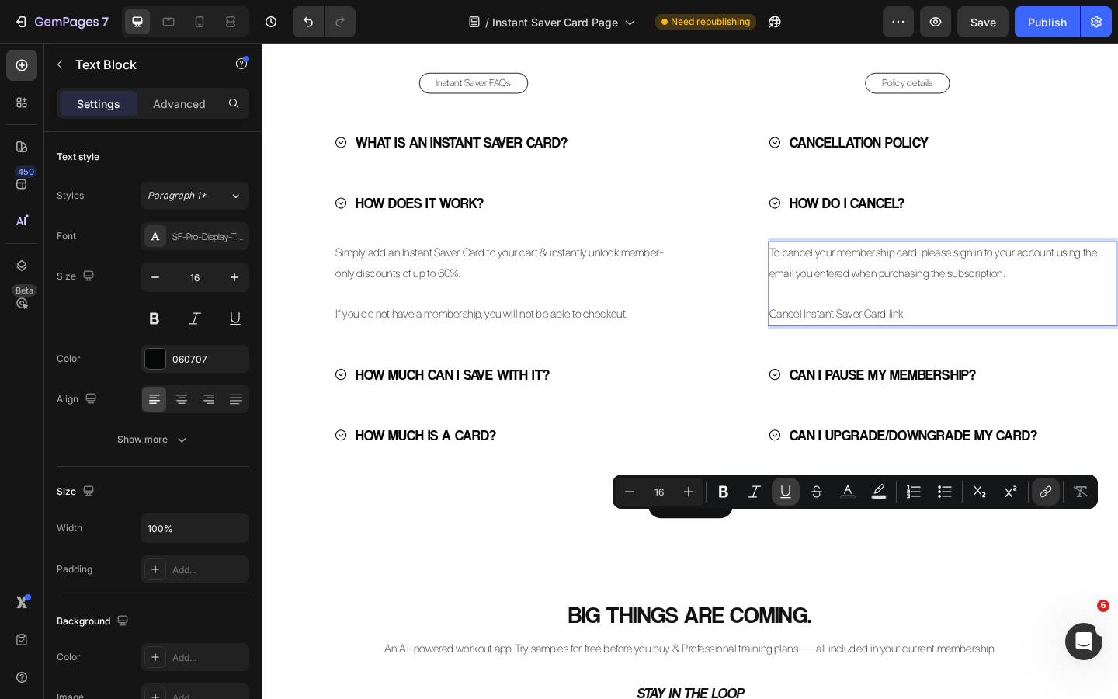
click at [787, 491] on icon "Editor contextual toolbar" at bounding box center [786, 492] width 16 height 16
click at [751, 492] on icon "Editor contextual toolbar" at bounding box center [755, 492] width 16 height 16
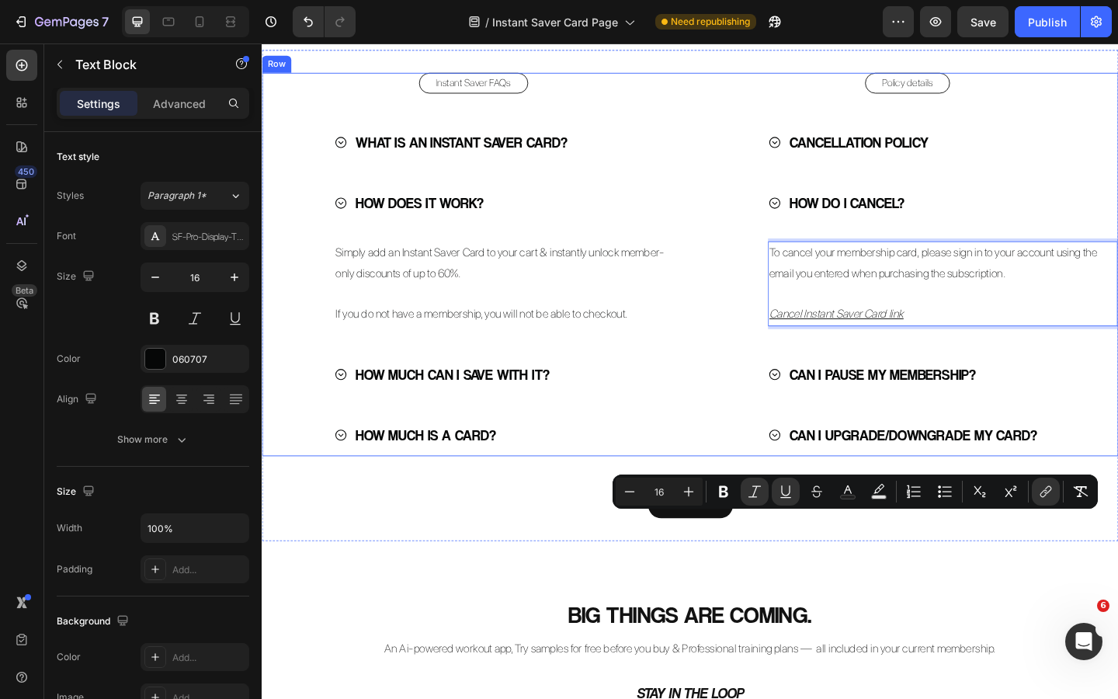
click at [776, 463] on div "Policy details Button CANCELLATION POLICY HOW DO I CANCEL? To cancel your membe…" at bounding box center [964, 283] width 460 height 417
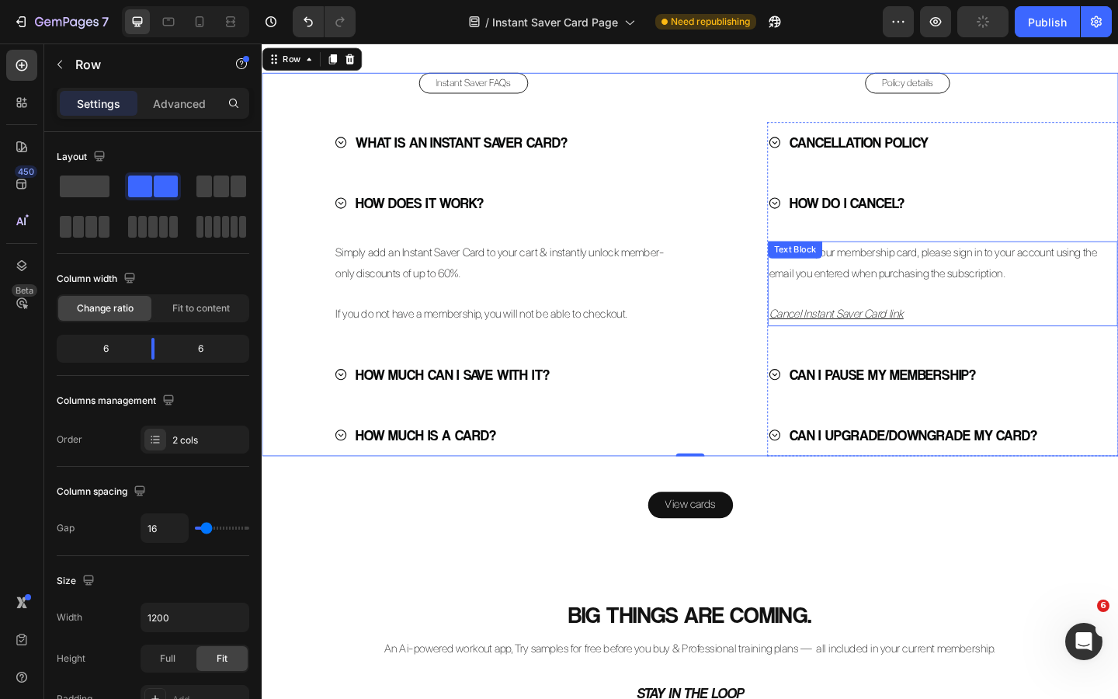
click at [1072, 305] on p "To cancel your membership card, please sign in to your account using the email …" at bounding box center [1001, 282] width 377 height 45
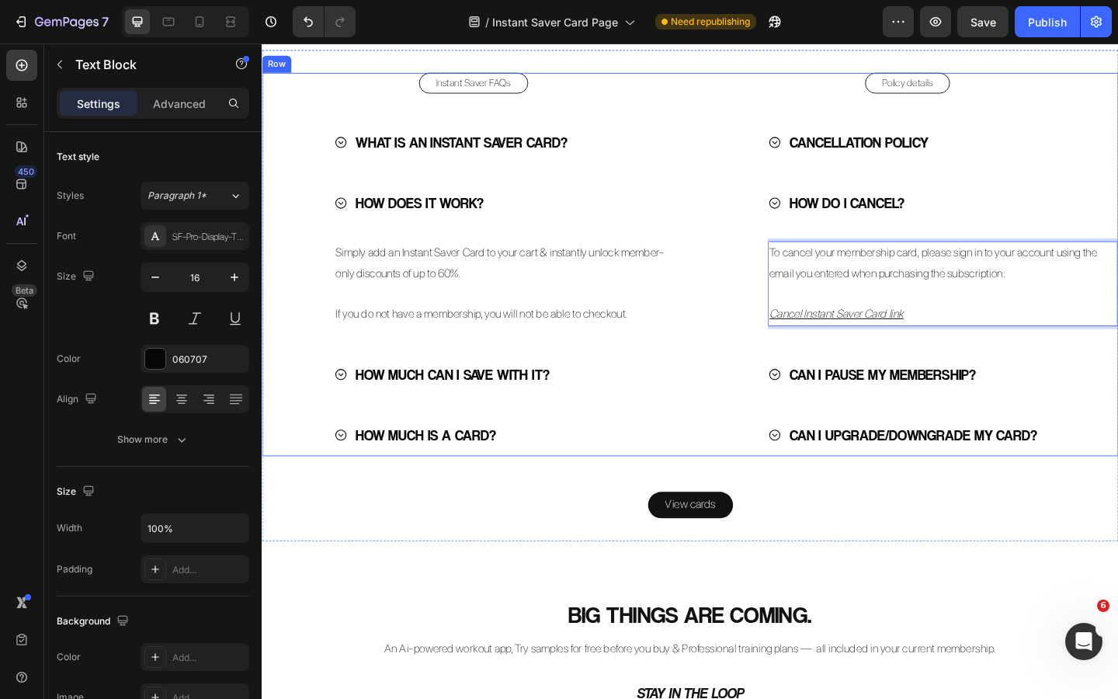
click at [752, 442] on div "Policy details Button CANCELLATION POLICY HOW DO I CANCEL? To cancel your membe…" at bounding box center [964, 283] width 460 height 417
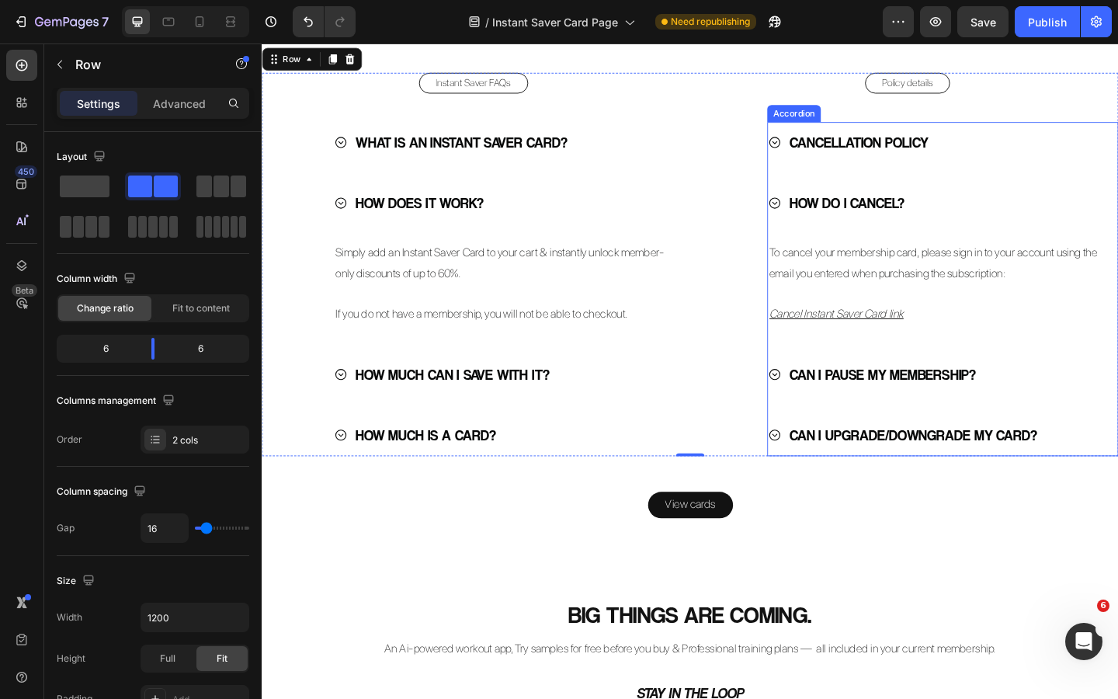
click at [824, 224] on icon at bounding box center [819, 217] width 15 height 15
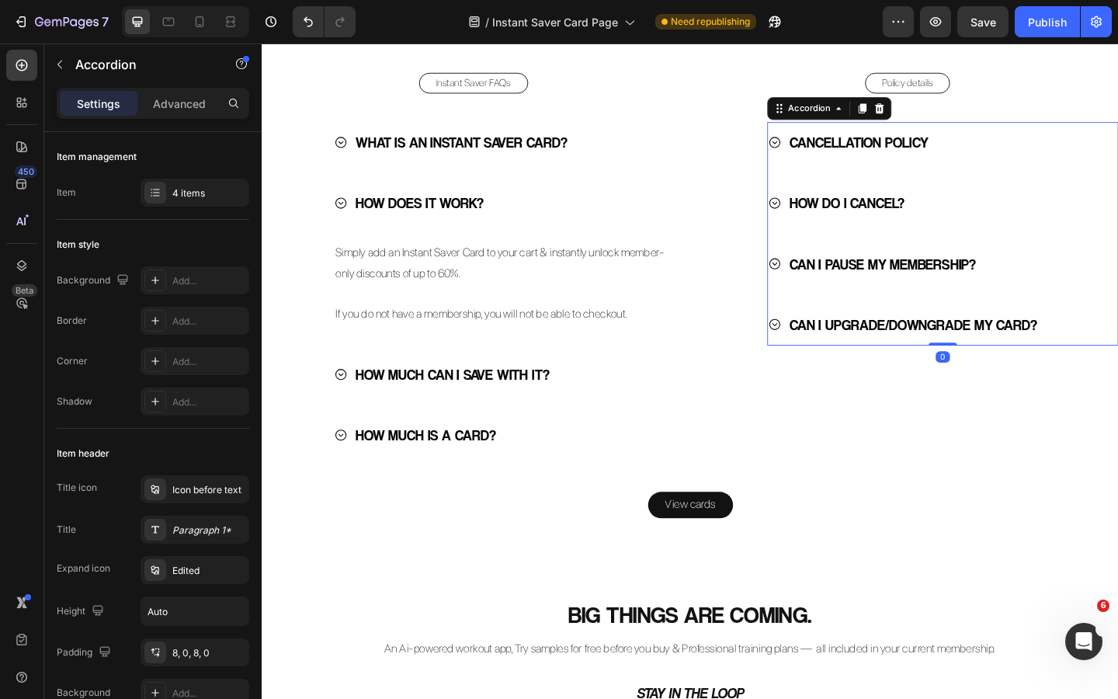
click at [827, 300] on div "CAN I PAUSE MY MEMBERSHIP?" at bounding box center [991, 283] width 359 height 33
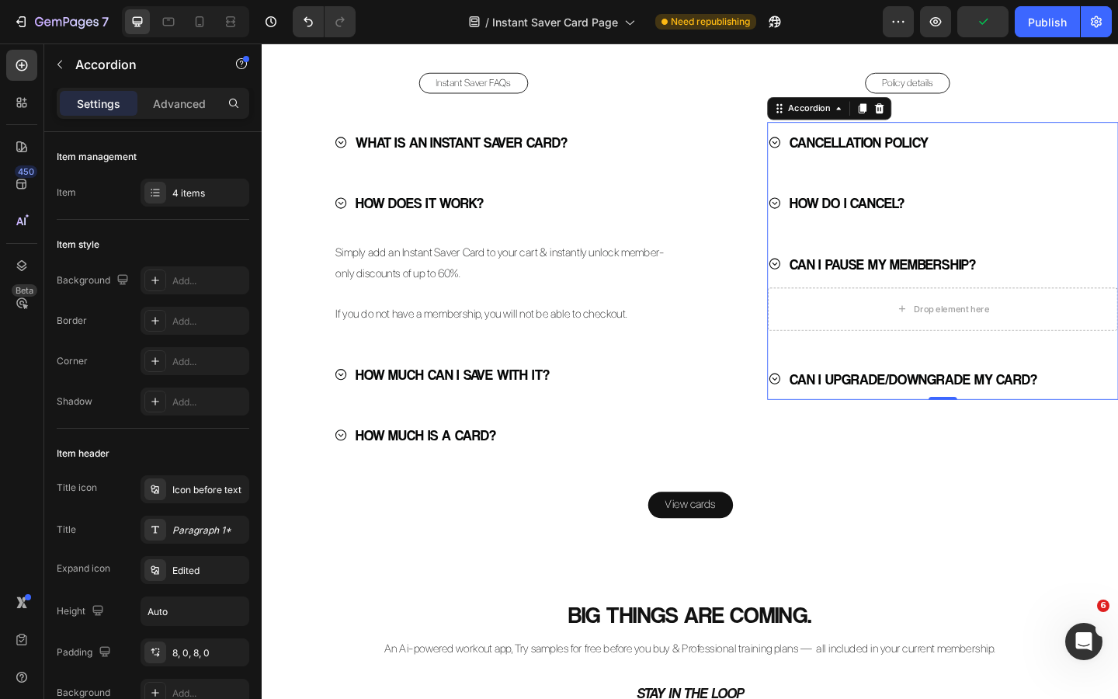
click at [820, 224] on icon at bounding box center [819, 217] width 15 height 15
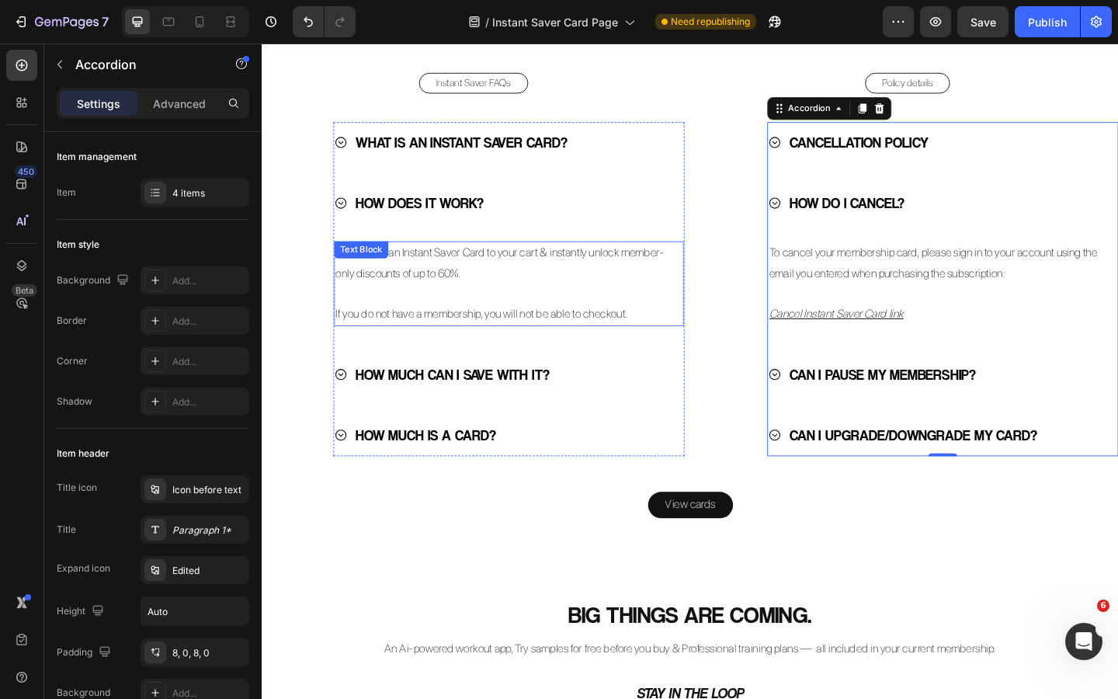
click at [628, 305] on p "Simply add an Instant Saver Card to your cart & instantly unlock member-only di…" at bounding box center [530, 282] width 377 height 45
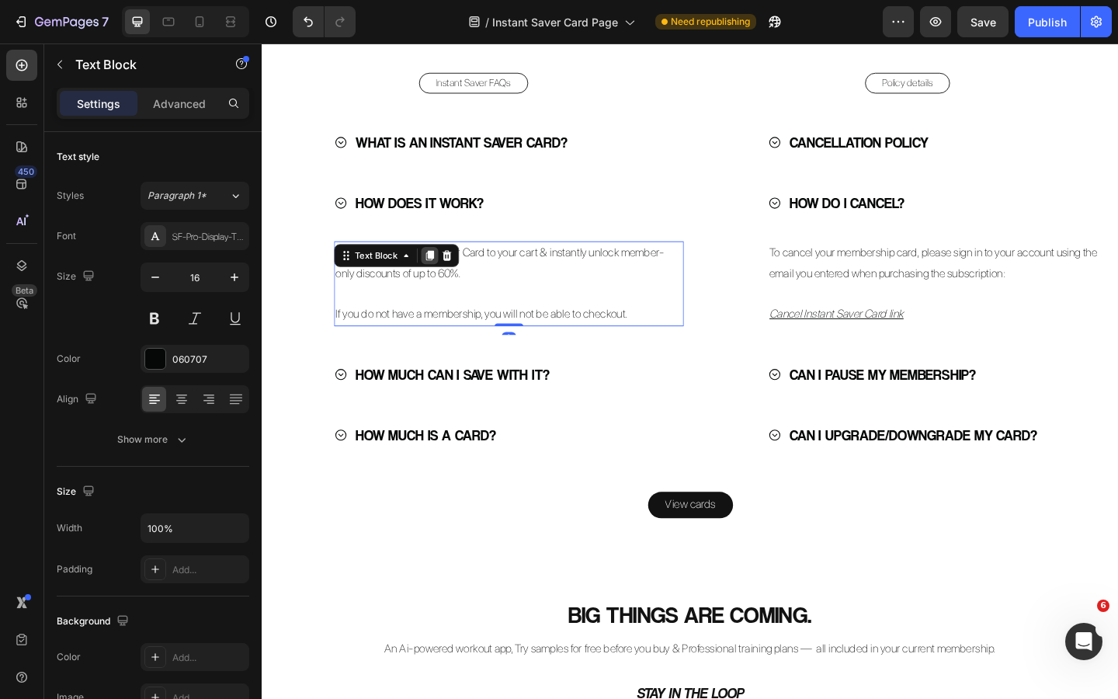
click at [441, 279] on icon at bounding box center [444, 274] width 9 height 11
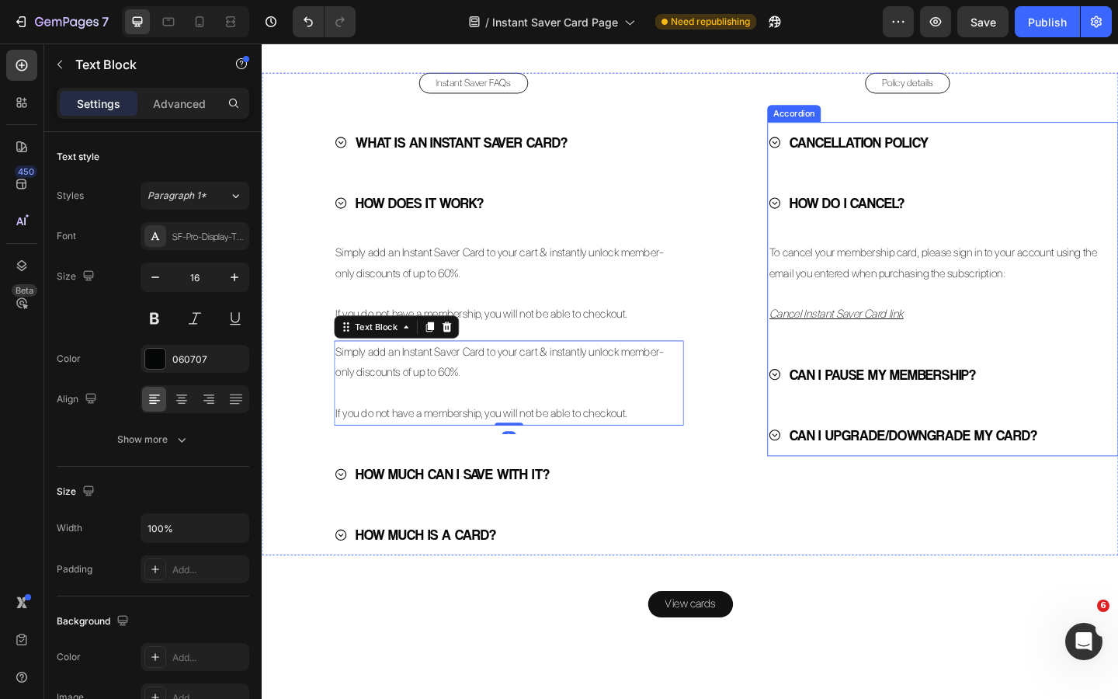
click at [825, 411] on icon at bounding box center [819, 403] width 15 height 15
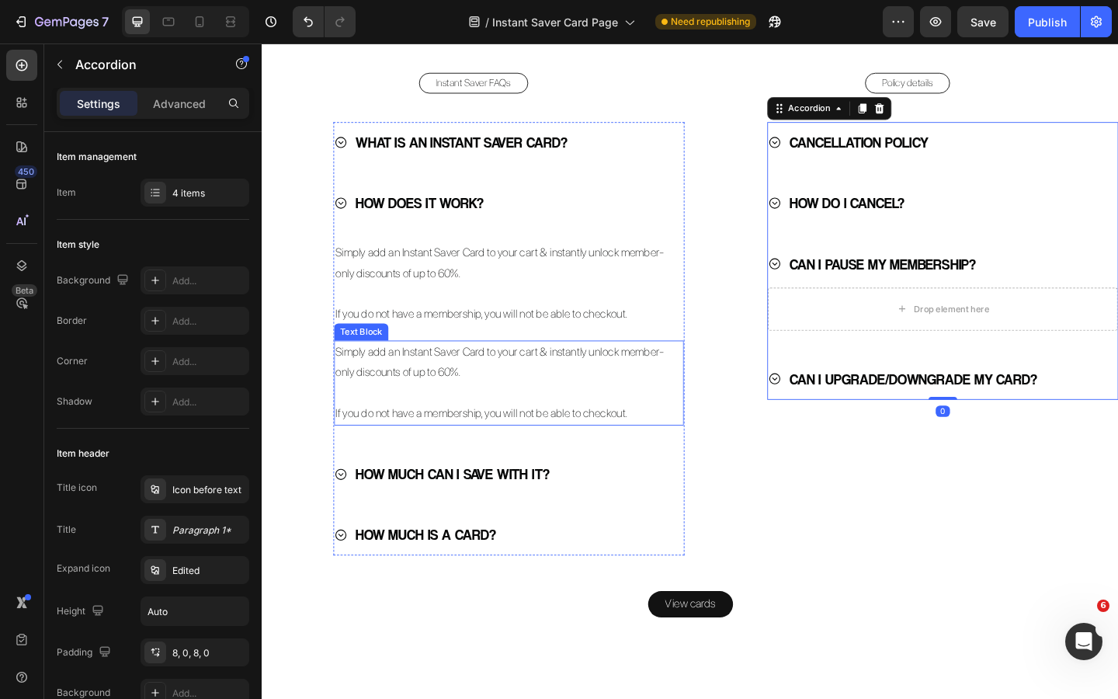
click at [551, 413] on p "Simply add an Instant Saver Card to your cart & instantly unlock member-only di…" at bounding box center [530, 390] width 377 height 45
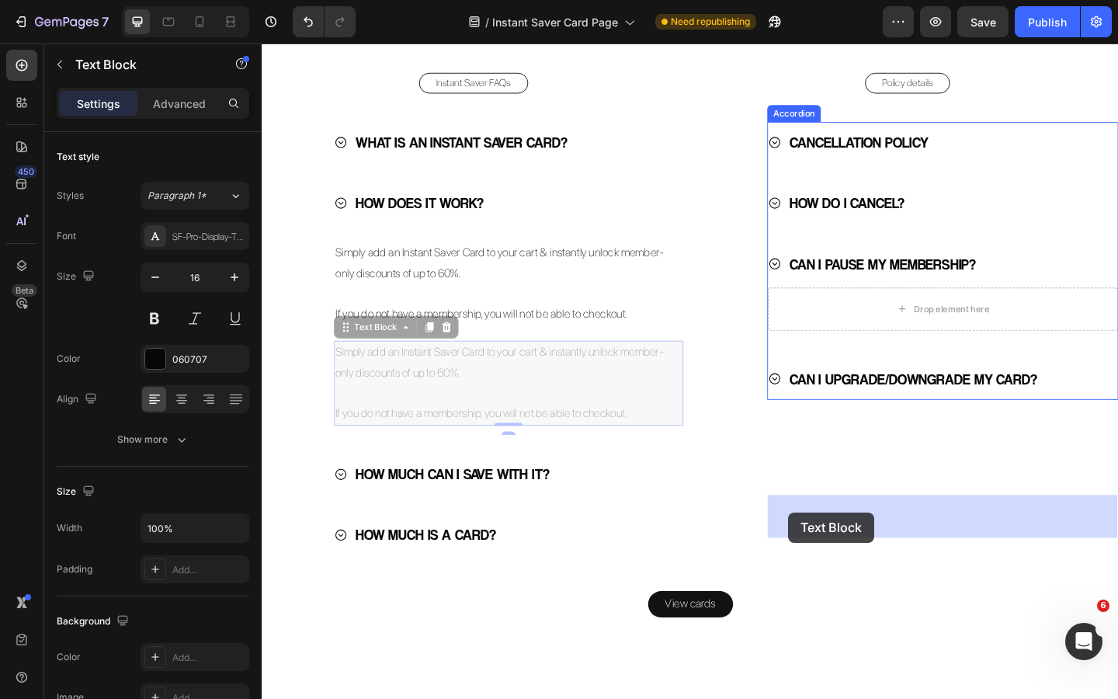
drag, startPoint x: 360, startPoint y: 580, endPoint x: 834, endPoint y: 553, distance: 475.0
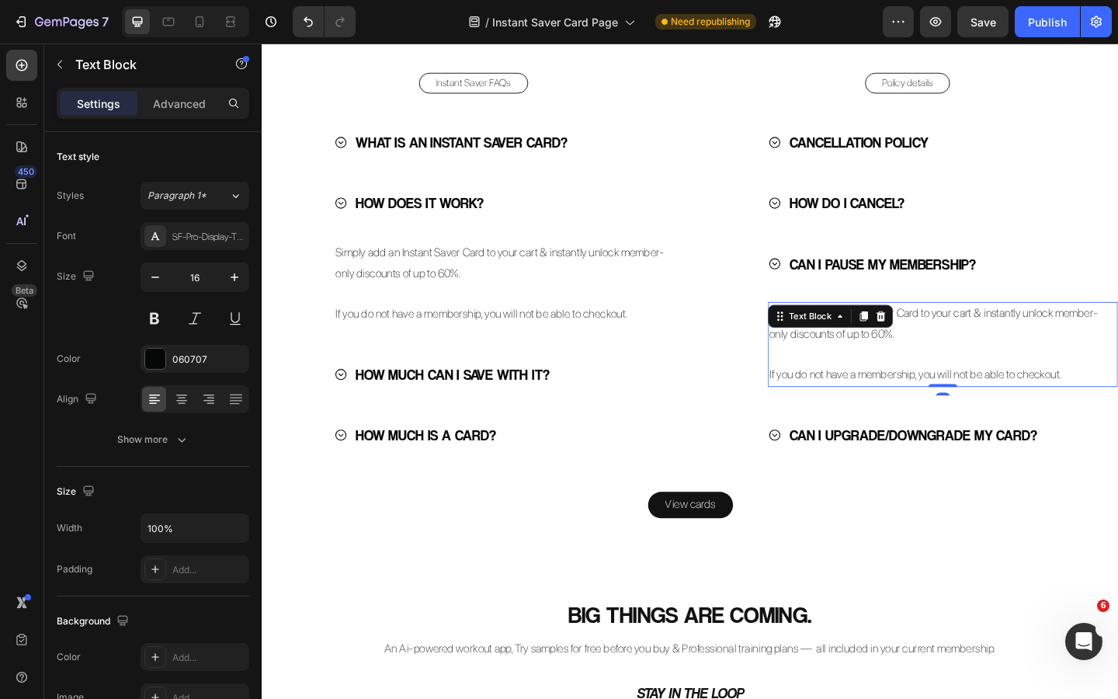
click at [924, 393] on p at bounding box center [1001, 381] width 377 height 23
click at [924, 393] on p "Rich Text Editor. Editing area: main" at bounding box center [1001, 381] width 377 height 23
click at [933, 393] on p "Rich Text Editor. Editing area: main" at bounding box center [1001, 381] width 377 height 23
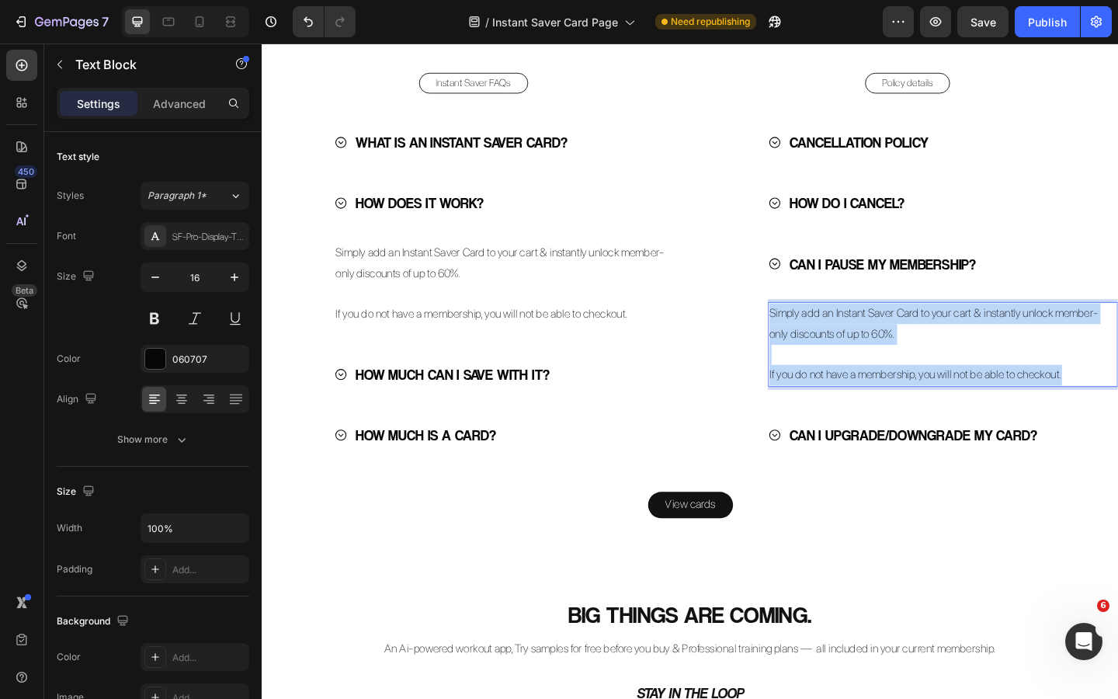
drag, startPoint x: 1132, startPoint y: 626, endPoint x: 814, endPoint y: 562, distance: 323.8
click at [814, 417] on div "Simply add an Instant Saver Card to your cart & instantly unlock member-only di…" at bounding box center [1002, 370] width 380 height 92
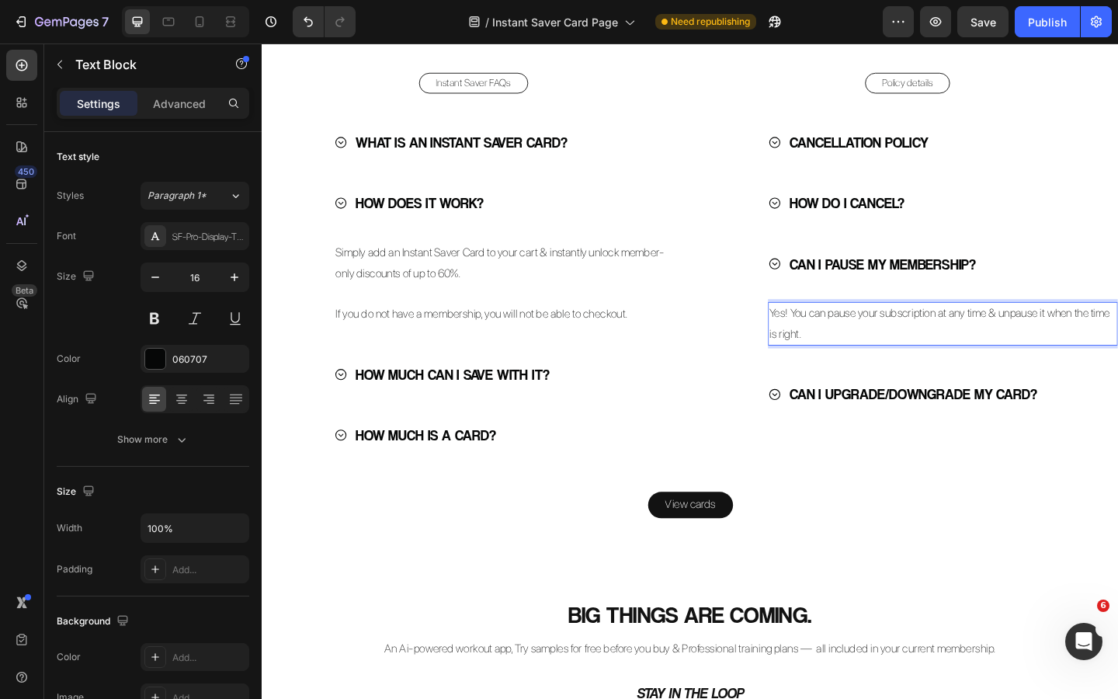
click at [1009, 371] on p "Yes! You can pause your subscription at any time & unpause it when the time is …" at bounding box center [1001, 348] width 377 height 45
click at [990, 371] on p "Yes! You can pause your subscription at any time & unpause it when the time is …" at bounding box center [1001, 348] width 377 height 45
click at [1051, 371] on p "Yes! You can pause your subscription at any time & unpause it when the time is …" at bounding box center [1001, 348] width 377 height 45
click at [952, 371] on p "Yes! You can pause your subscription at any time & unpause it when the time is …" at bounding box center [1001, 348] width 377 height 45
click at [911, 371] on p "Yes! You can pause your subscription at any time & unpause it when the time is …" at bounding box center [1001, 348] width 377 height 45
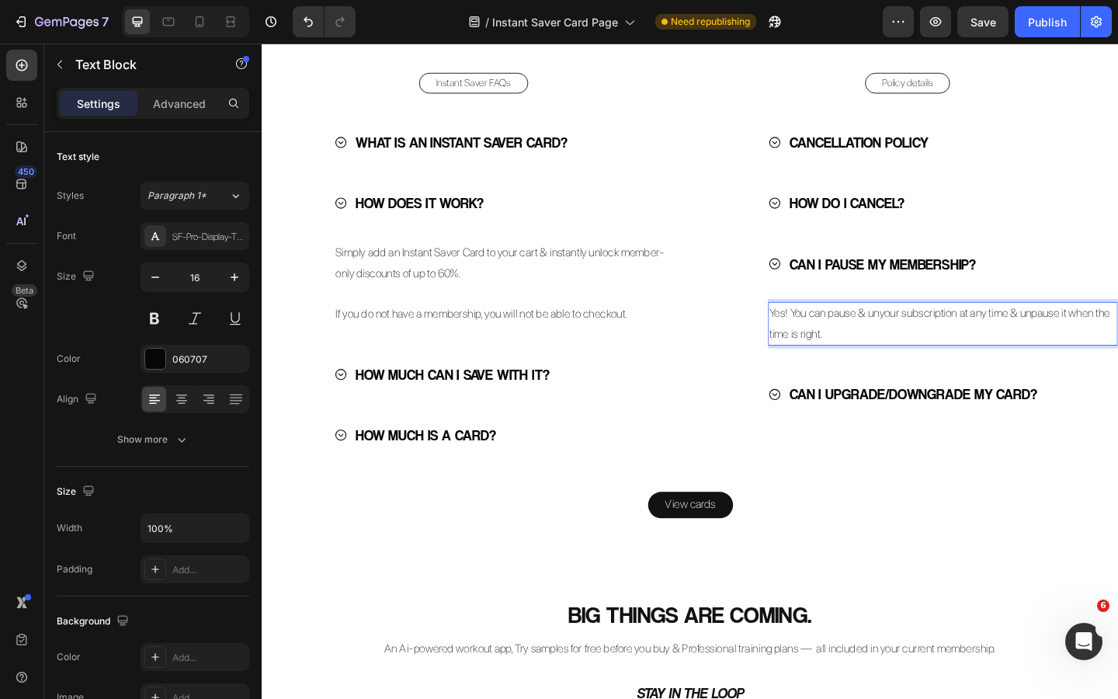
click at [883, 371] on p "Yes! You can pause & unyour subscription at any time & unpause it when the time…" at bounding box center [1001, 348] width 377 height 45
click at [878, 371] on p "Yes! You can pause & unyour subscription at any time & unpause it when the time…" at bounding box center [1001, 348] width 377 height 45
click at [934, 371] on p "Yes! You can pause & unyour subscription at any time & unpause it when the time…" at bounding box center [1001, 348] width 377 height 45
click at [997, 371] on p "Yes! You can pause & unpause your subscription at any time & unpause it when th…" at bounding box center [1001, 348] width 377 height 45
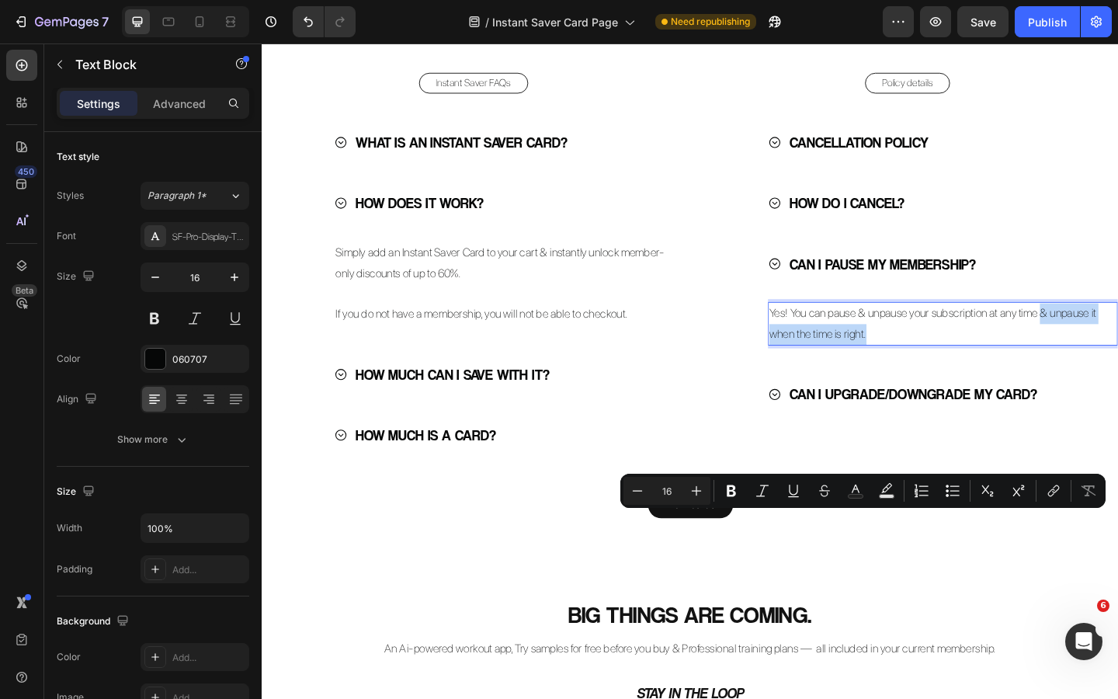
drag, startPoint x: 936, startPoint y: 585, endPoint x: 1111, endPoint y: 570, distance: 175.3
click at [1111, 371] on p "Yes! You can pause & unpause your subscription at any time & unpause it when th…" at bounding box center [1001, 348] width 377 height 45
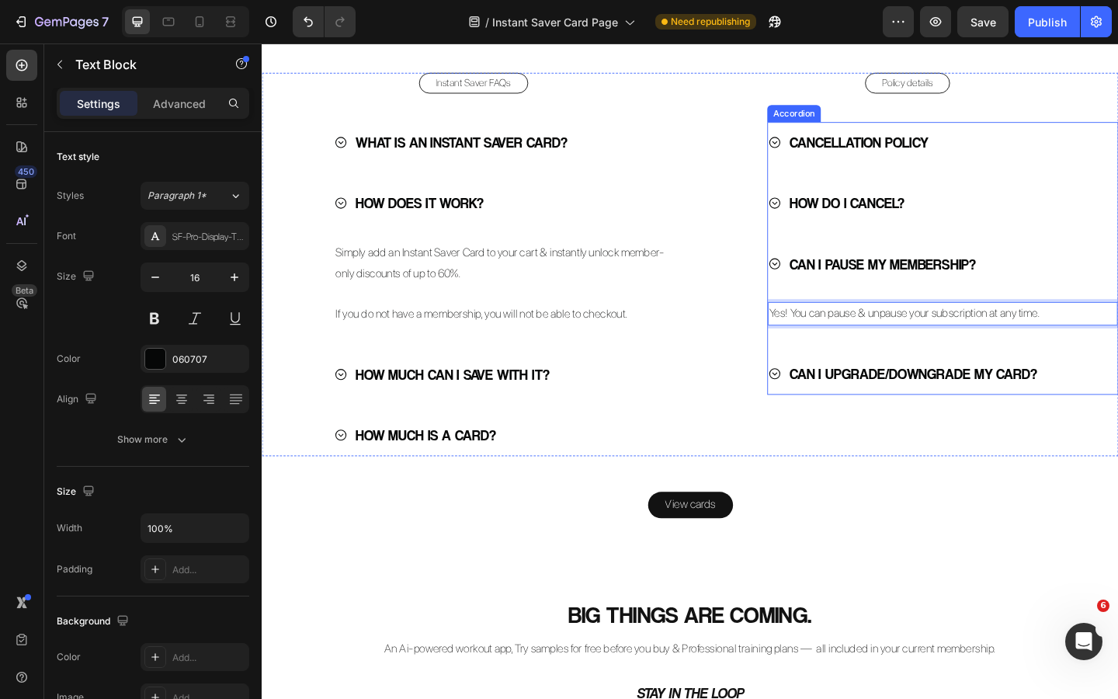
click at [822, 290] on icon at bounding box center [819, 283] width 15 height 15
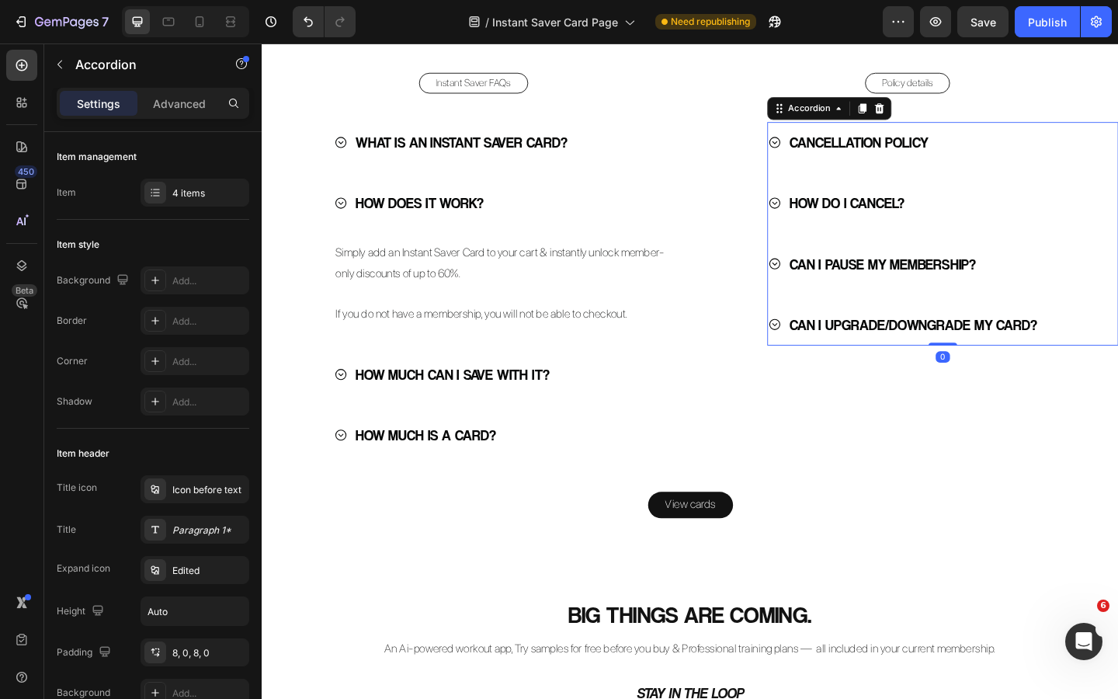
click at [824, 355] on icon at bounding box center [819, 349] width 12 height 12
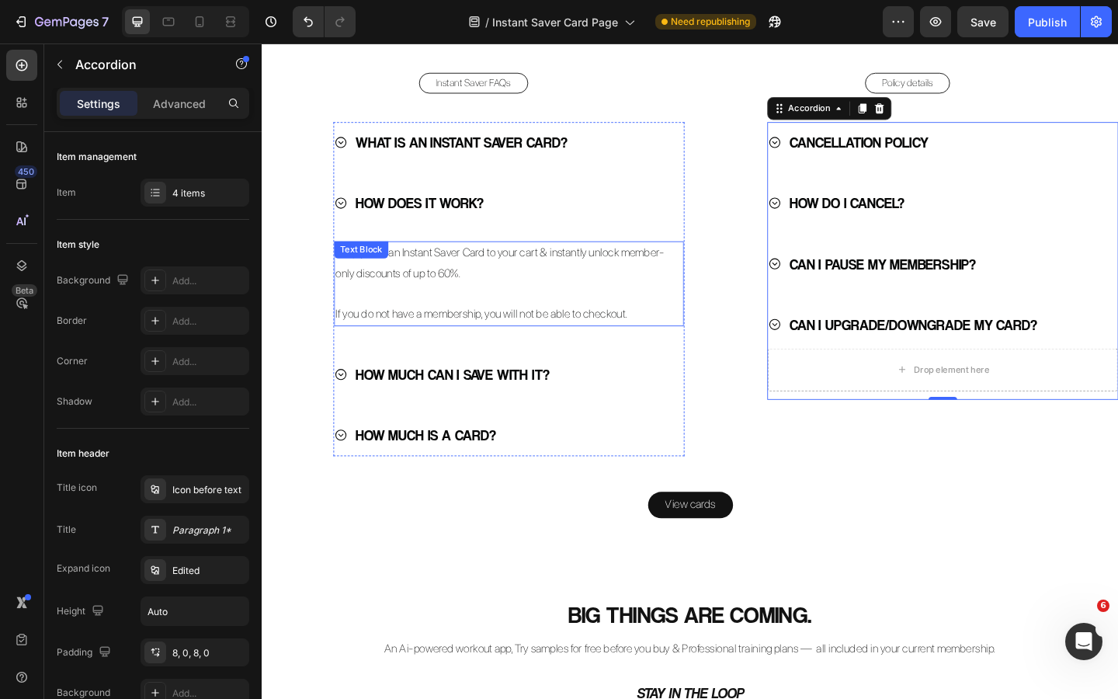
click at [600, 327] on p at bounding box center [530, 315] width 377 height 23
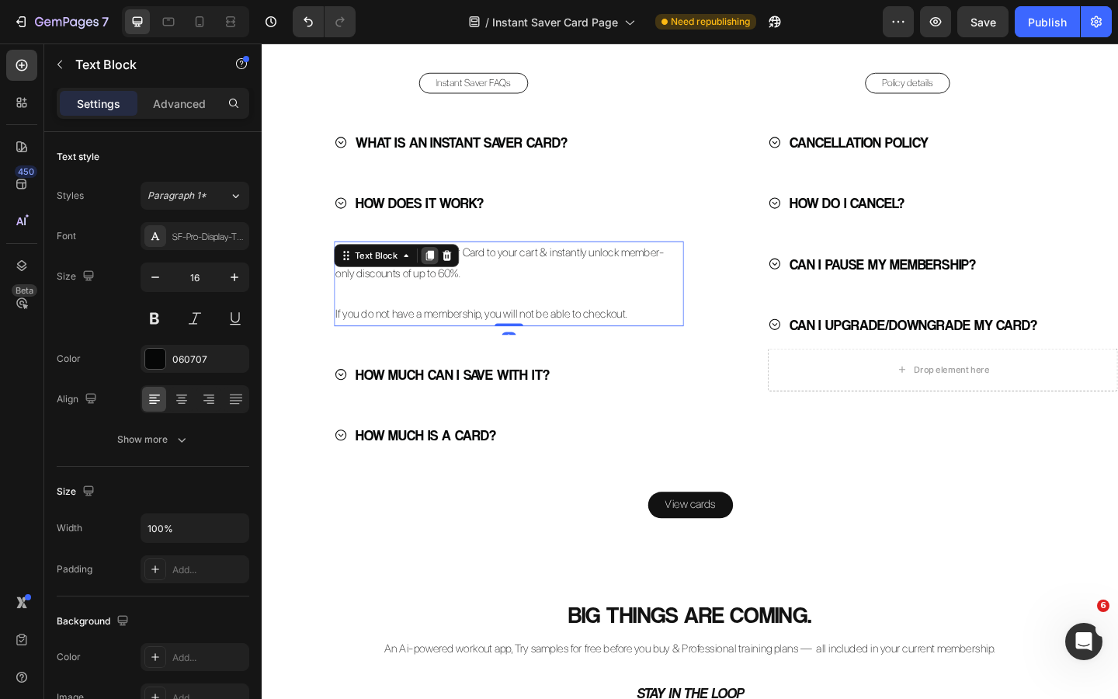
click at [442, 279] on icon at bounding box center [444, 274] width 9 height 11
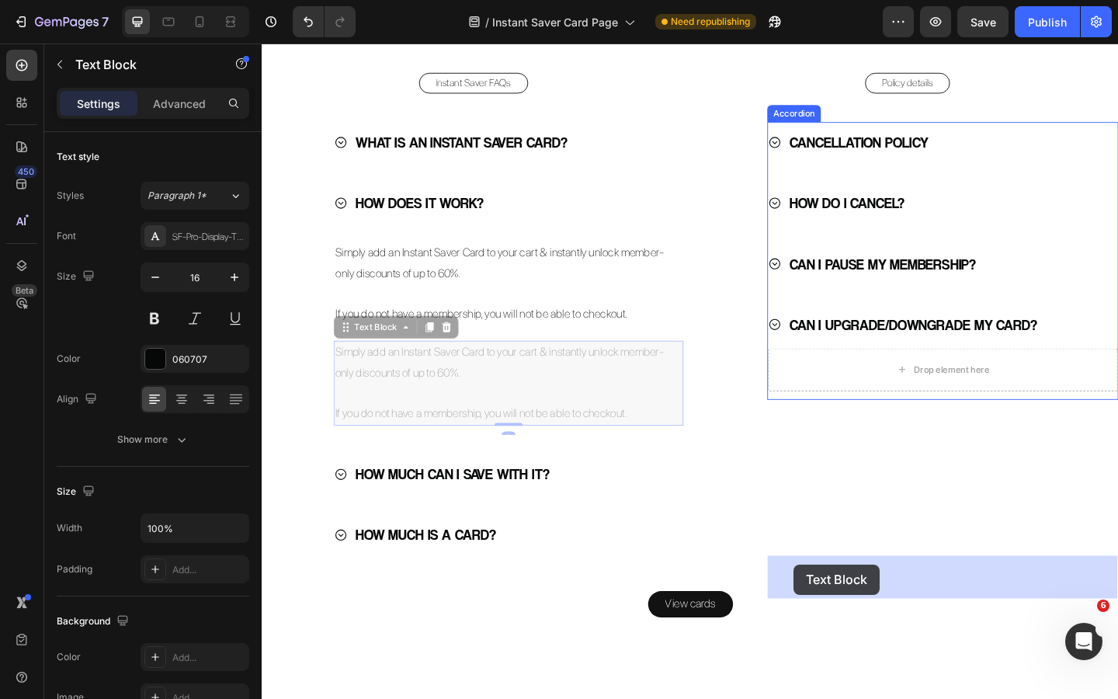
drag, startPoint x: 353, startPoint y: 581, endPoint x: 840, endPoint y: 610, distance: 487.6
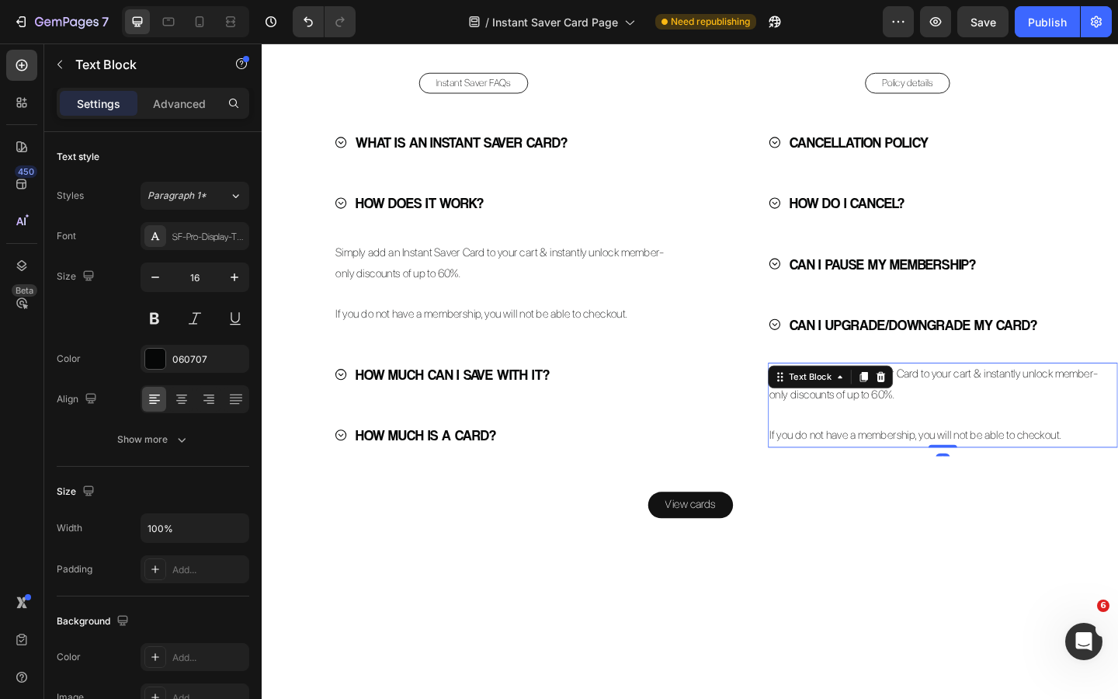
scroll to position [3099, 0]
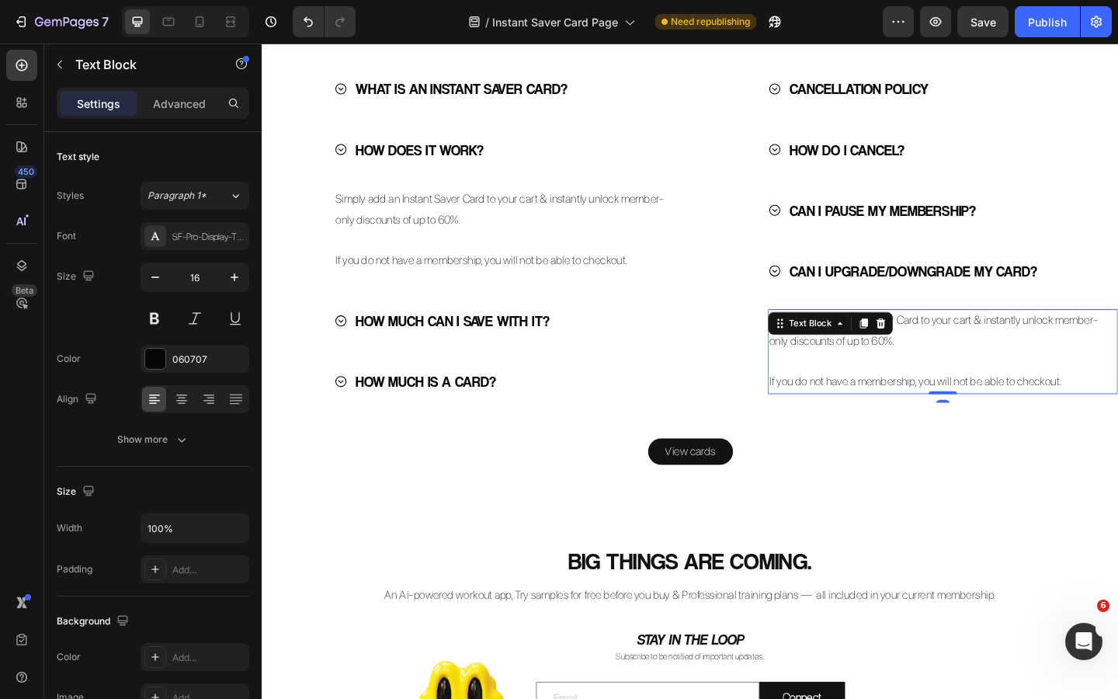
click at [973, 423] on p "If you do not have a membership, you will not be able to checkout." at bounding box center [1001, 412] width 377 height 23
click at [1009, 423] on p "If you do not have a membership, you will not be able to checkout." at bounding box center [1001, 412] width 377 height 23
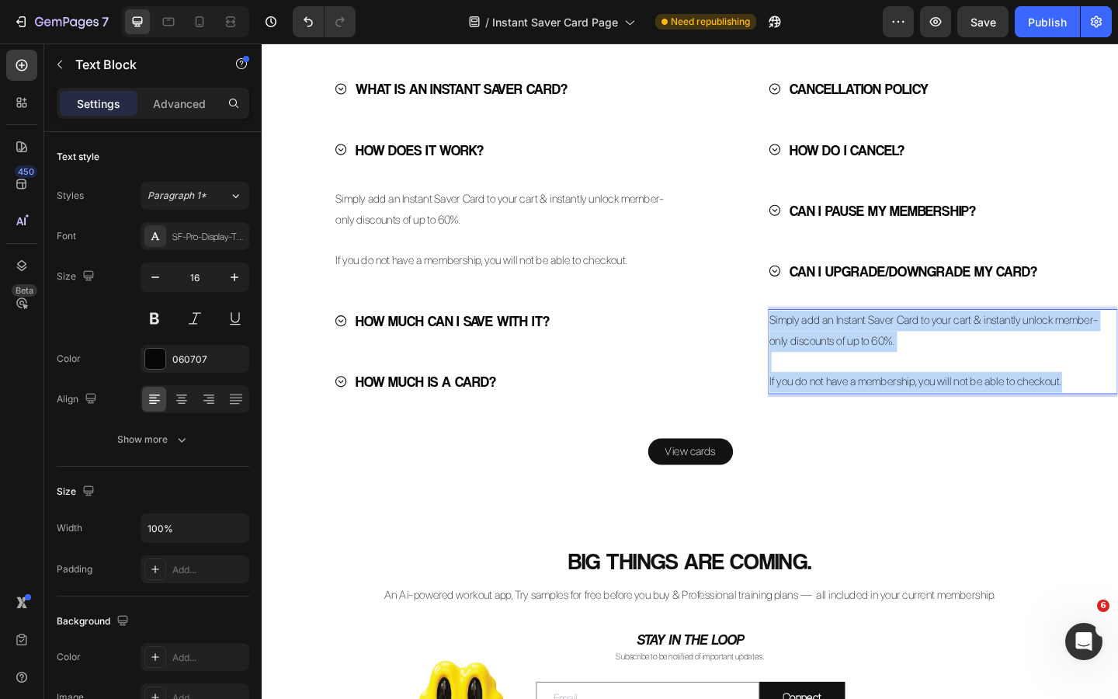
drag, startPoint x: 1146, startPoint y: 637, endPoint x: 815, endPoint y: 569, distance: 337.6
click at [815, 425] on div "Simply add an Instant Saver Card to your cart & instantly unlock member-only di…" at bounding box center [1002, 378] width 380 height 92
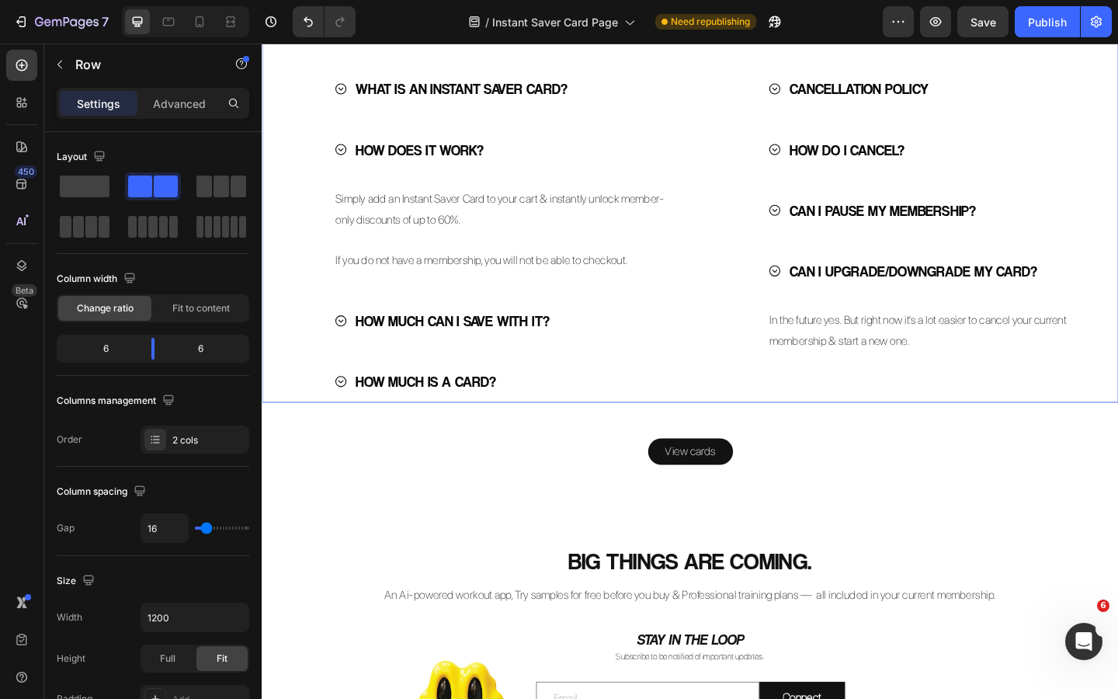
click at [792, 434] on div "Policy details Button CANCELLATION POLICY HOW DO I CANCEL? CAN I PAUSE MY MEMBE…" at bounding box center [964, 225] width 460 height 417
click at [893, 380] on div "In the future yes. But right now it's a lot easier to cancel your current membe…" at bounding box center [1002, 356] width 380 height 48
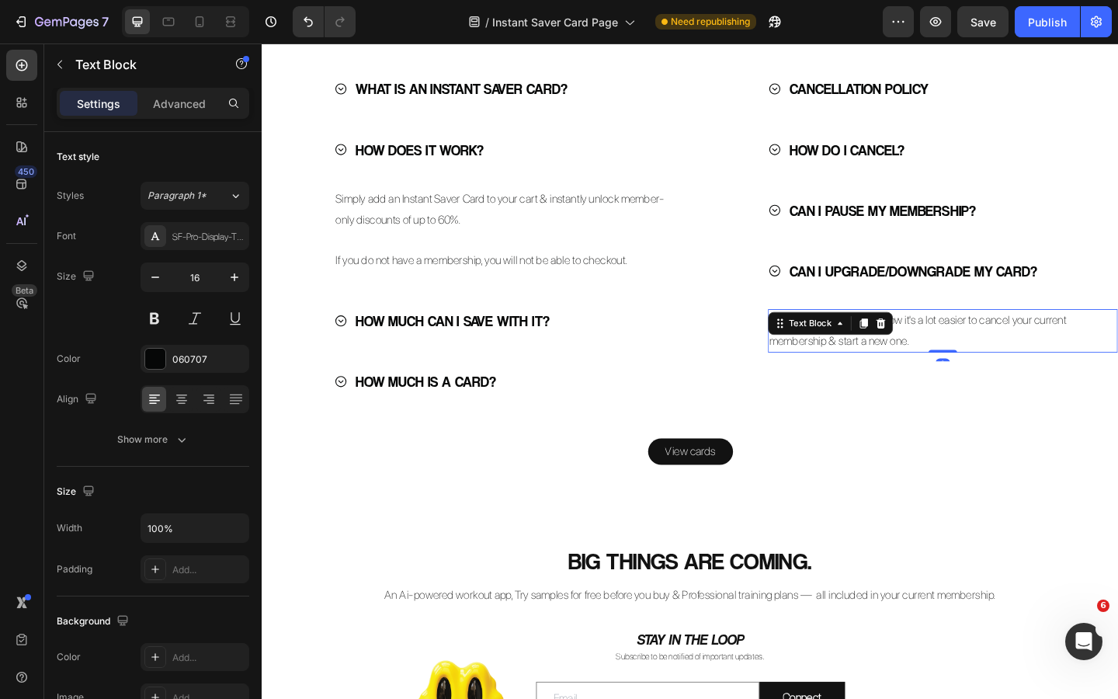
click at [893, 354] on icon at bounding box center [890, 348] width 12 height 12
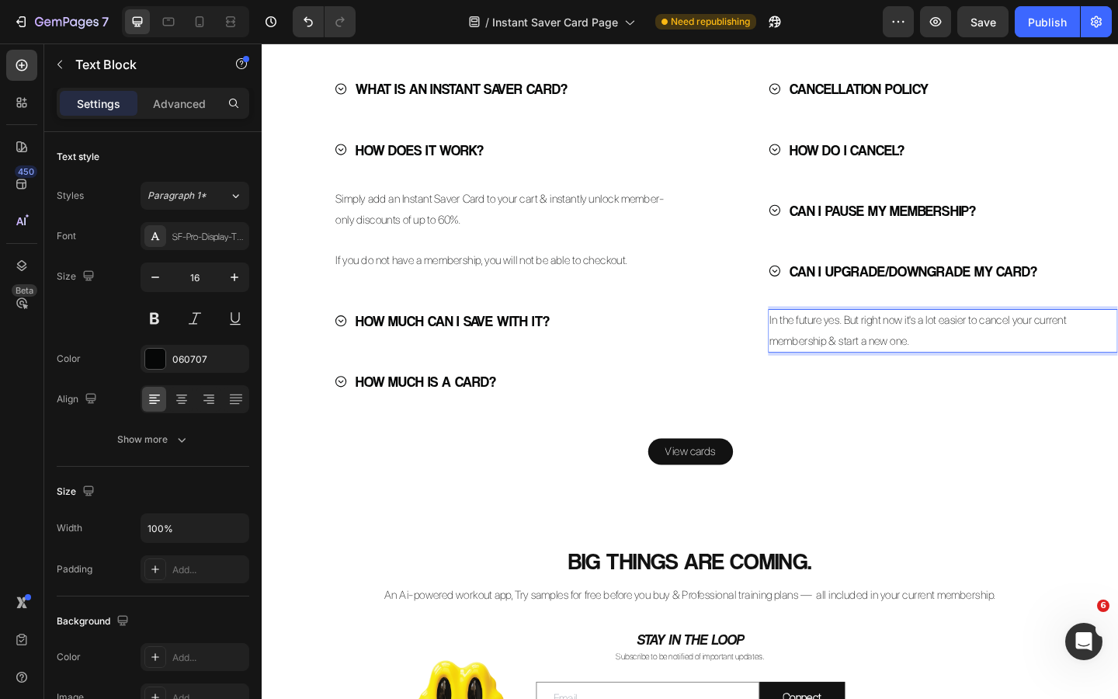
click at [910, 379] on p "In the future yes. But right now it's a lot easier to cancel your current membe…" at bounding box center [1001, 356] width 377 height 45
click at [908, 379] on p "In the future yes... But right now it's a lot easier to cancel your current mem…" at bounding box center [1001, 356] width 377 height 45
click at [989, 379] on p "In the future yes... But right now it's a lot easier to cancel your current mem…" at bounding box center [1001, 356] width 377 height 45
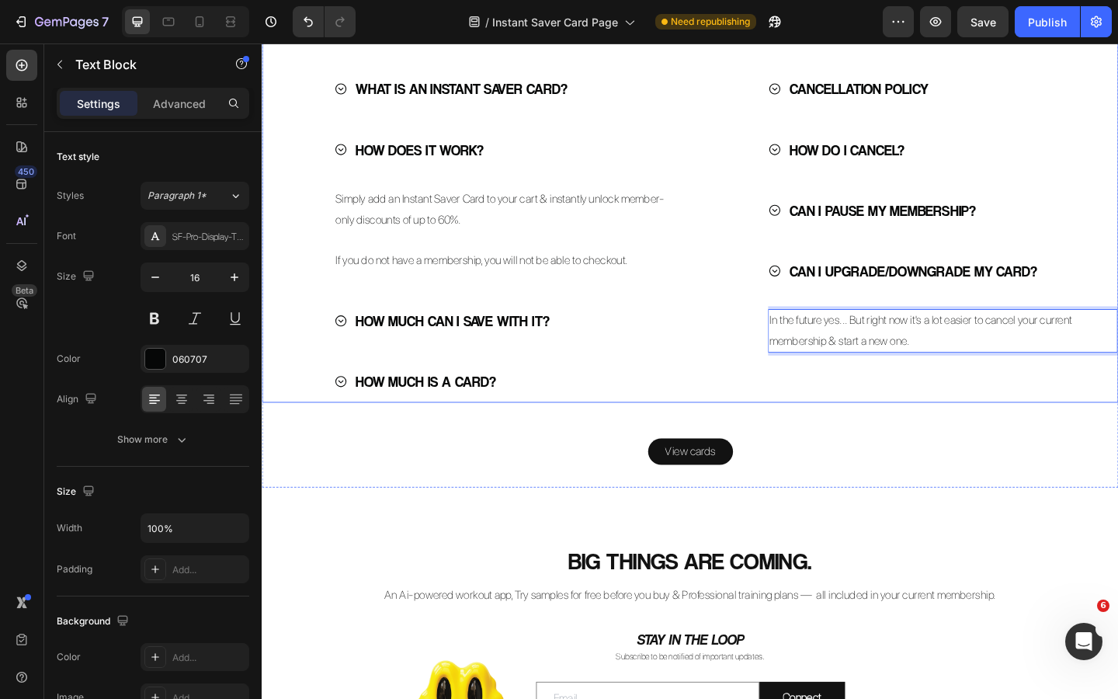
click at [761, 434] on div "Policy details Button CANCELLATION POLICY HOW DO I CANCEL? CAN I PAUSE MY MEMBE…" at bounding box center [964, 225] width 460 height 417
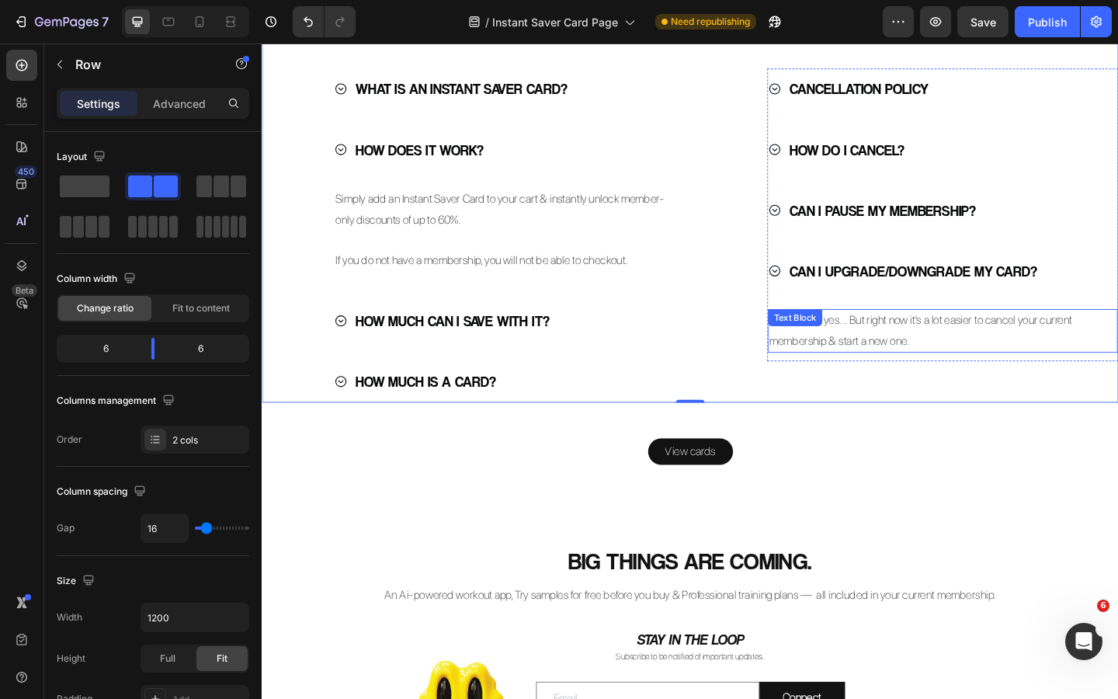
click at [966, 379] on p "In the future yes... But right now it's a lot easier to cancel your current mem…" at bounding box center [1001, 356] width 377 height 45
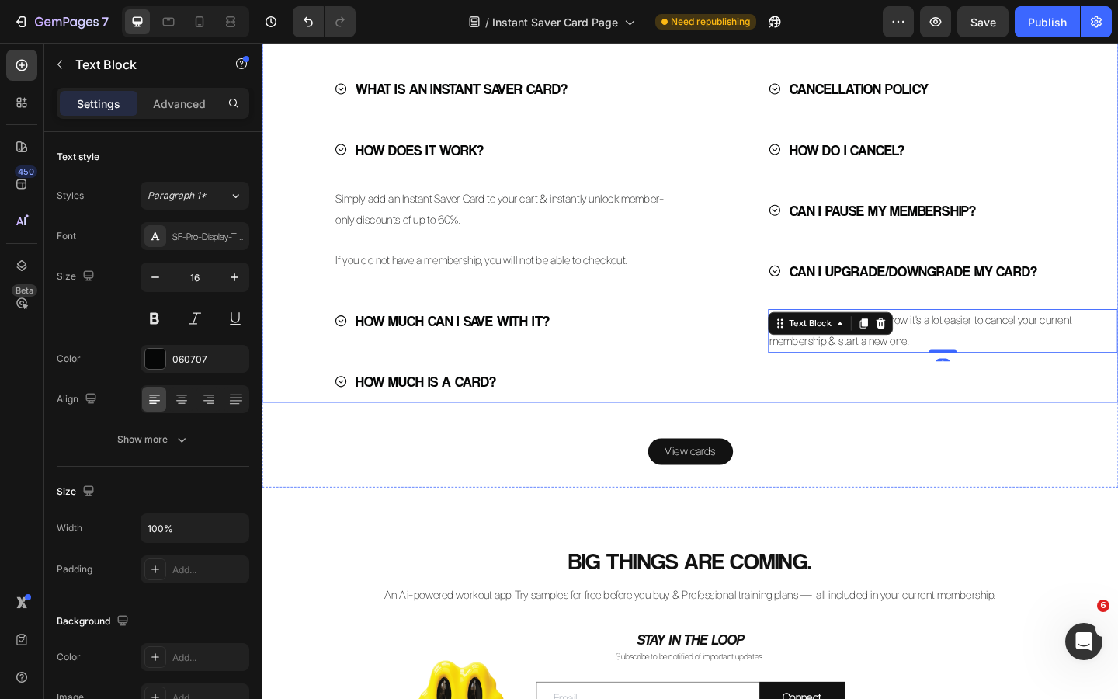
click at [946, 434] on div "Policy details Button CANCELLATION POLICY HOW DO I CANCEL? CAN I PAUSE MY MEMBE…" at bounding box center [964, 225] width 460 height 417
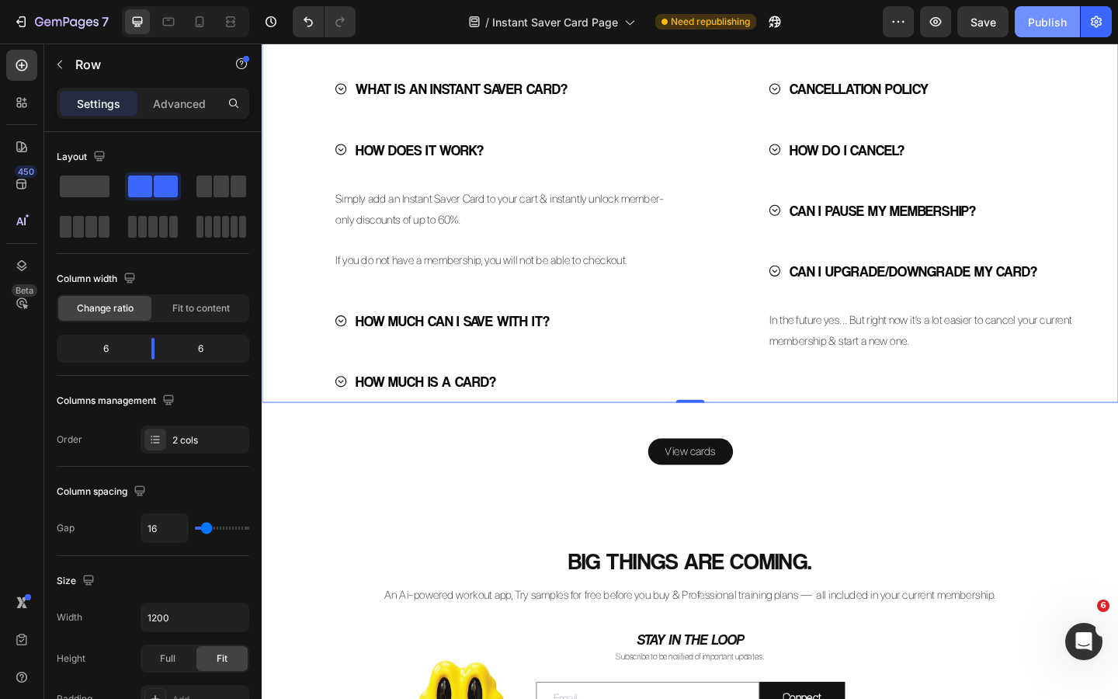
click at [1043, 19] on div "Publish" at bounding box center [1047, 22] width 39 height 16
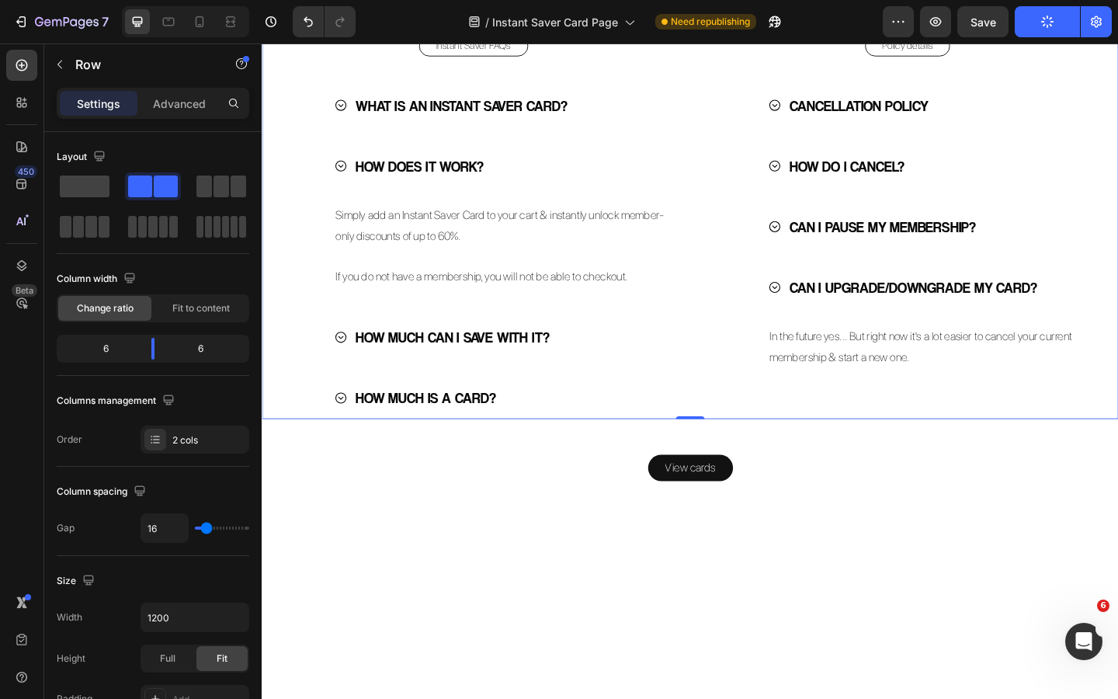
scroll to position [3083, 0]
